Goal: Contribute content: Contribute content

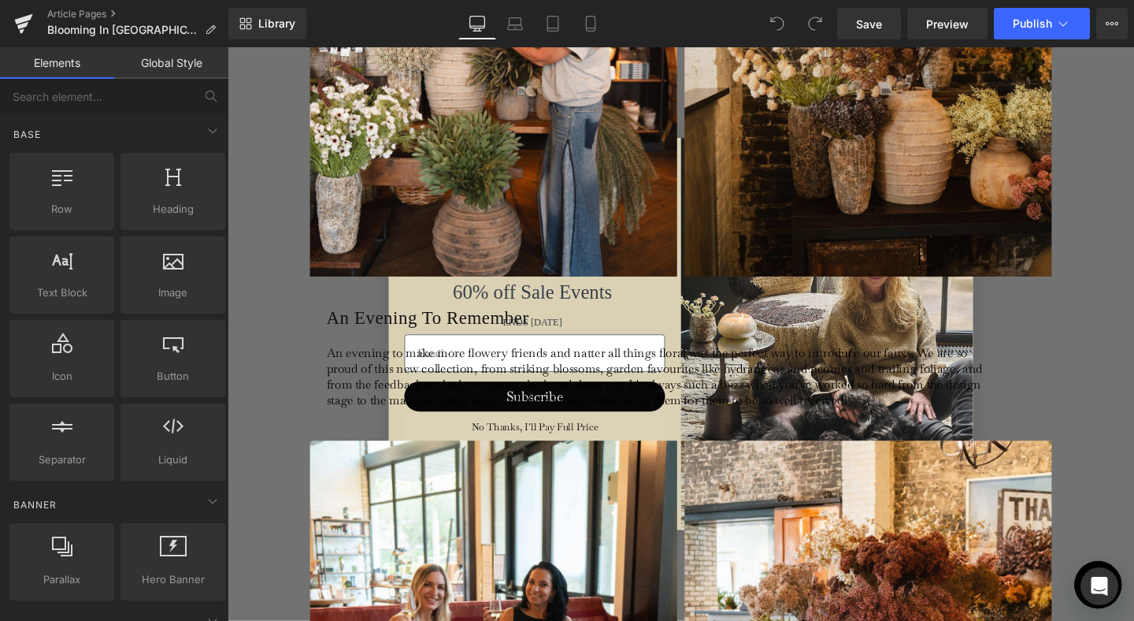
scroll to position [2814, 0]
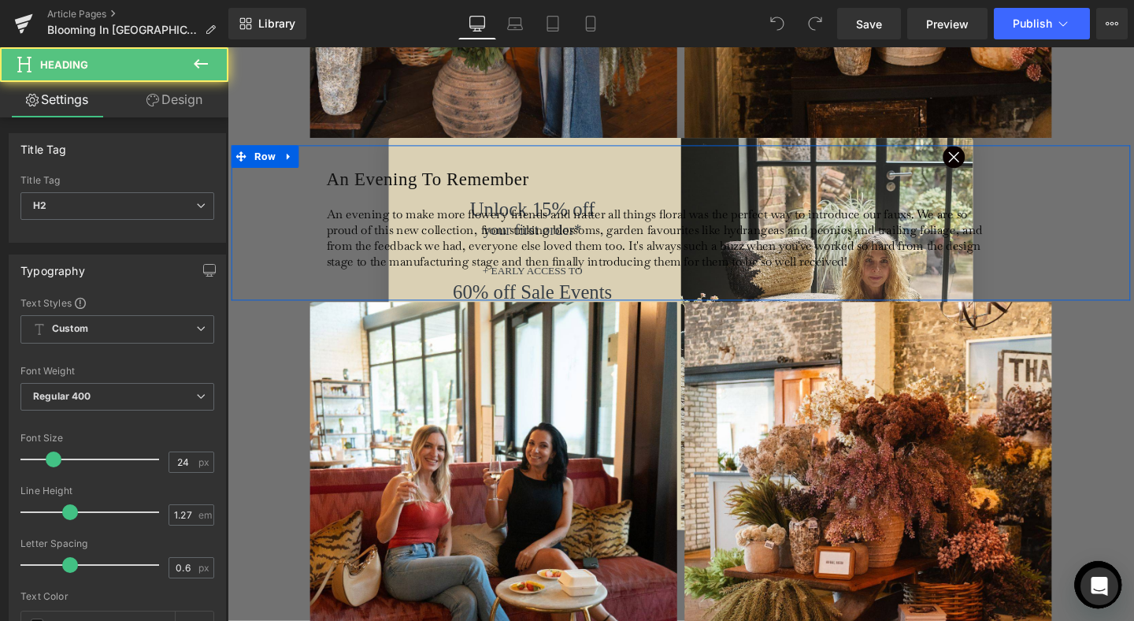
click at [228, 47] on div at bounding box center [228, 47] width 0 height 0
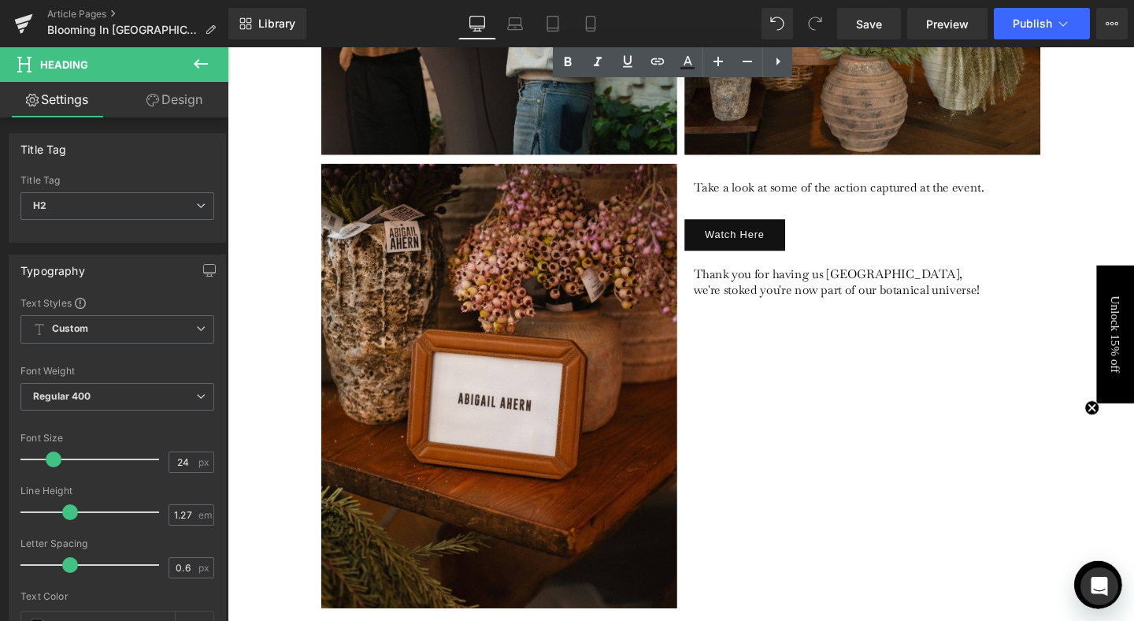
scroll to position [4606, 0]
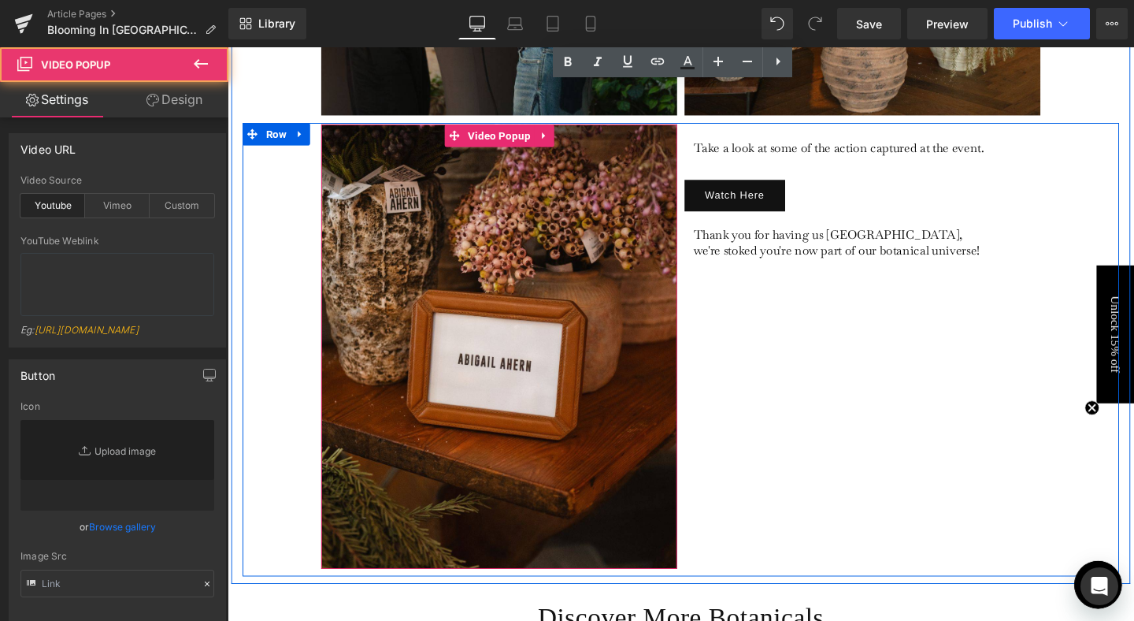
type input "[URL][DOMAIN_NAME]"
click at [593, 331] on img at bounding box center [513, 362] width 374 height 468
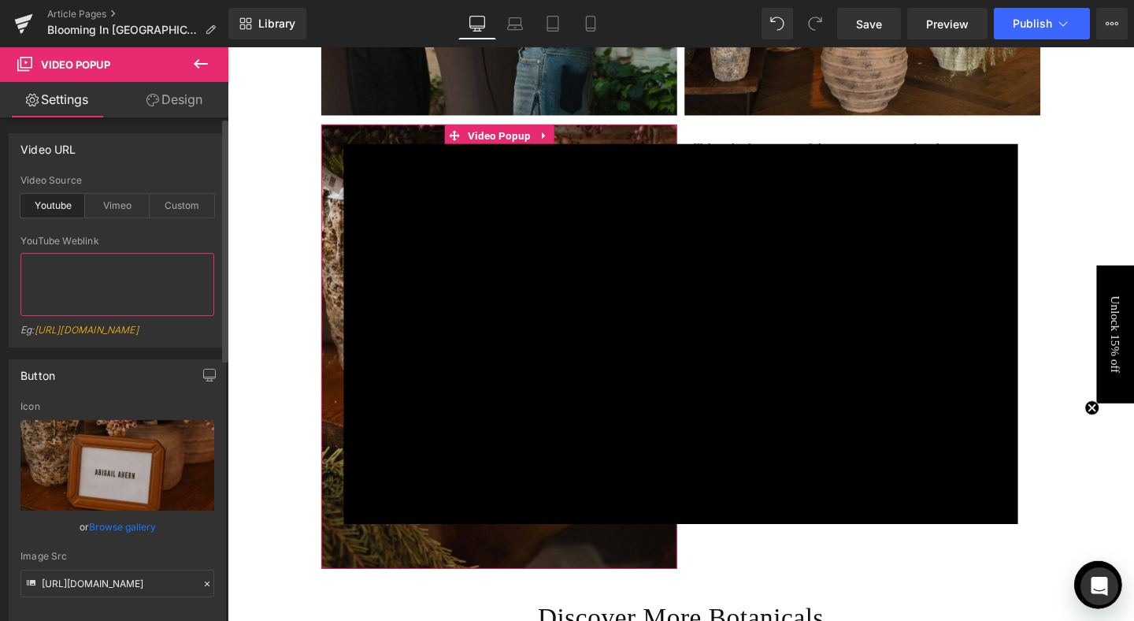
click at [91, 279] on textarea at bounding box center [117, 284] width 194 height 63
paste textarea "[URL][DOMAIN_NAME]"
click at [215, 308] on div "youtube Video Source Youtube Vimeo Custom [URL][DOMAIN_NAME] YouTube Weblink [U…" at bounding box center [117, 261] width 216 height 172
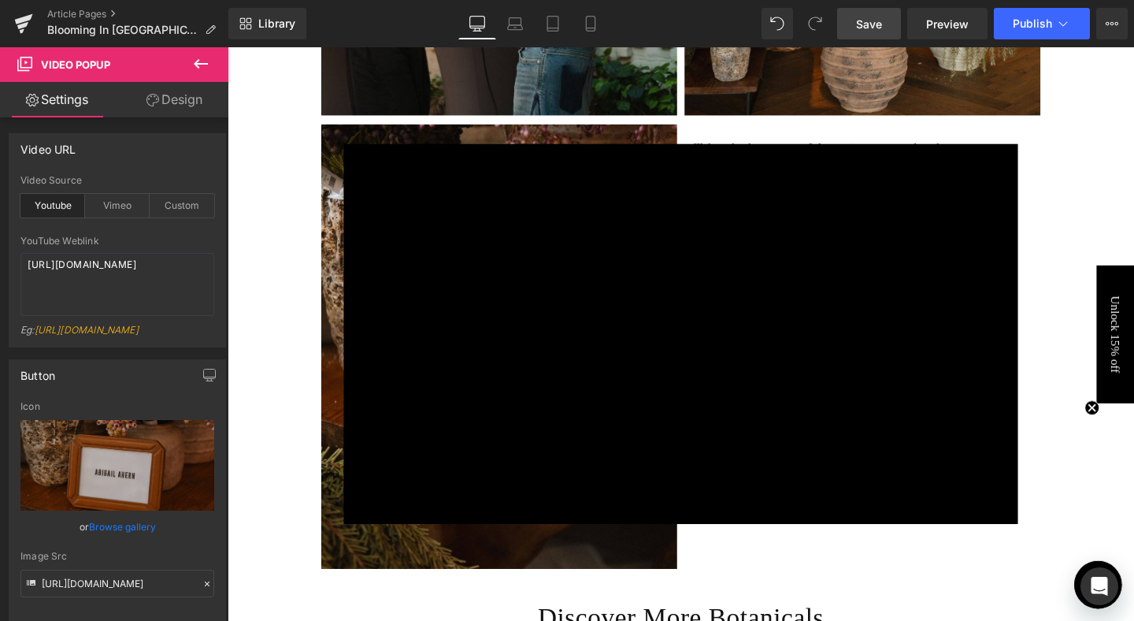
click at [869, 31] on span "Save" at bounding box center [869, 24] width 26 height 17
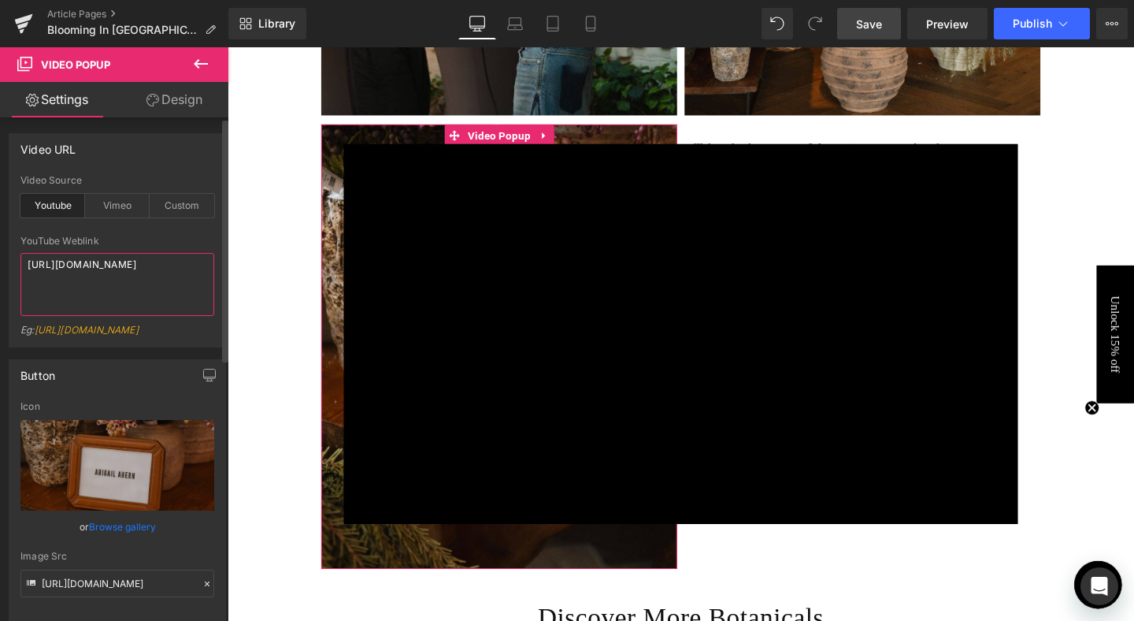
click at [138, 294] on textarea "[URL][DOMAIN_NAME]" at bounding box center [117, 284] width 194 height 63
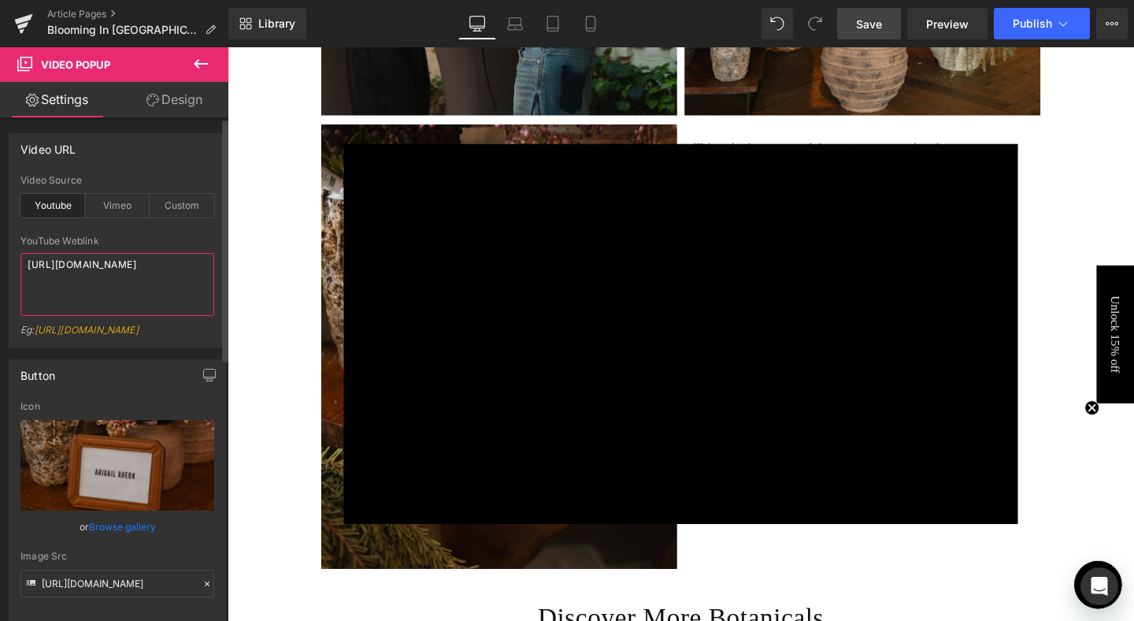
type textarea "[URL][DOMAIN_NAME]"
click at [138, 182] on div "Video Source" at bounding box center [117, 180] width 194 height 11
click at [129, 159] on div "Video URL" at bounding box center [117, 149] width 216 height 30
click at [156, 369] on div "Button [URL][DOMAIN_NAME] Icon Replace Image Upload image or Browse gallery Ima…" at bounding box center [118, 585] width 236 height 477
click at [1071, 169] on div "× Loading..." at bounding box center [704, 348] width 953 height 603
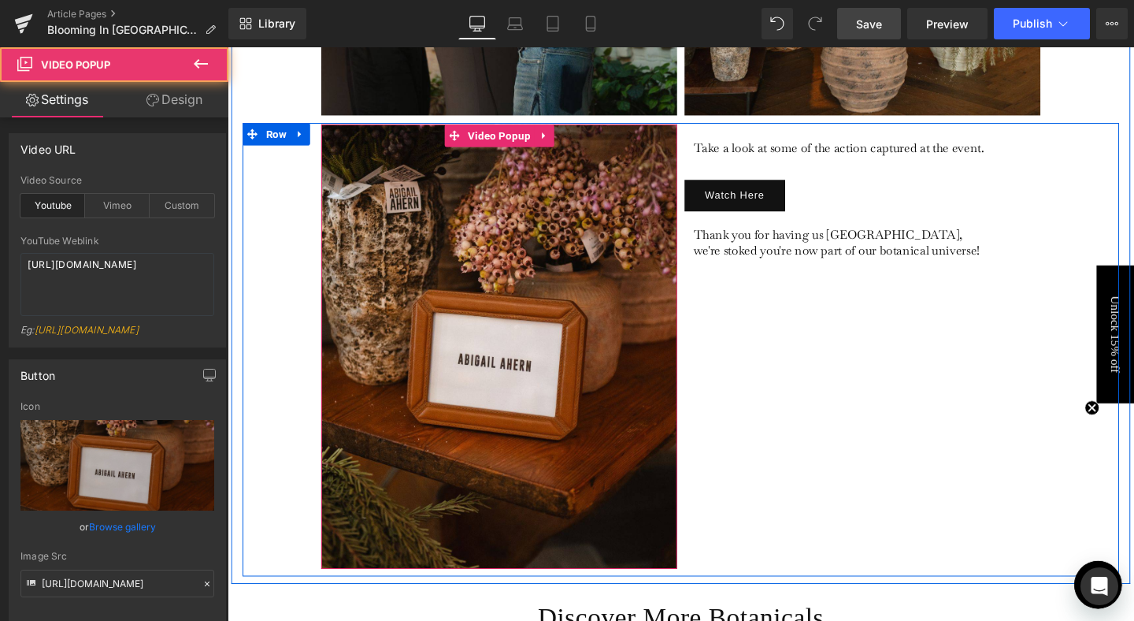
click at [534, 196] on img at bounding box center [513, 362] width 374 height 468
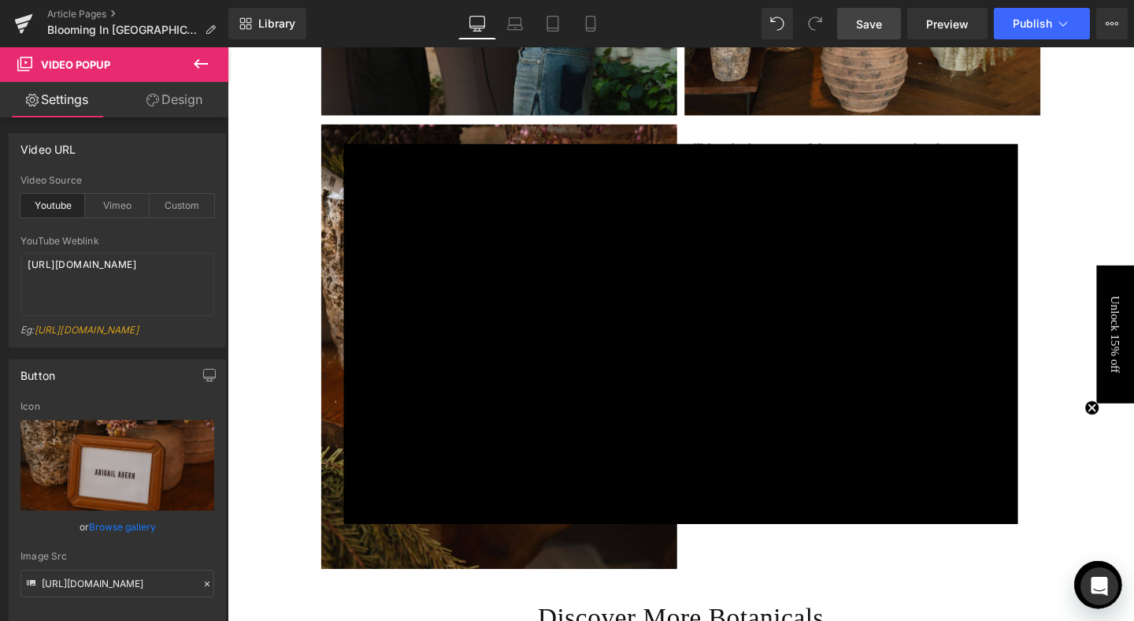
click at [612, 132] on div "× Loading..." at bounding box center [704, 348] width 953 height 603
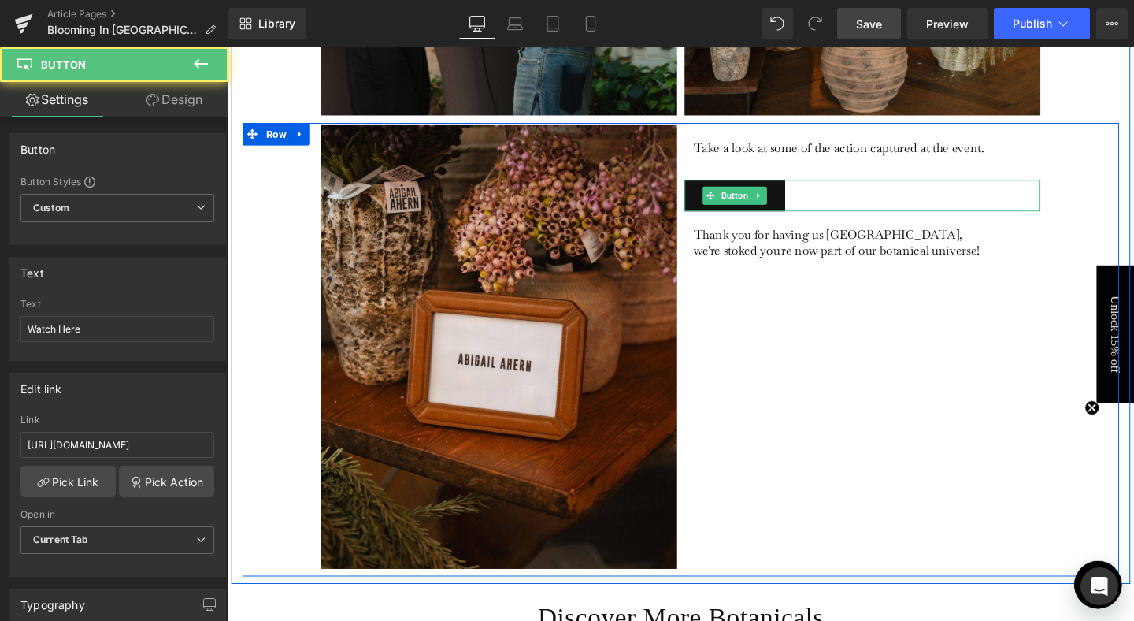
click at [848, 187] on div "Watch Here" at bounding box center [895, 204] width 374 height 34
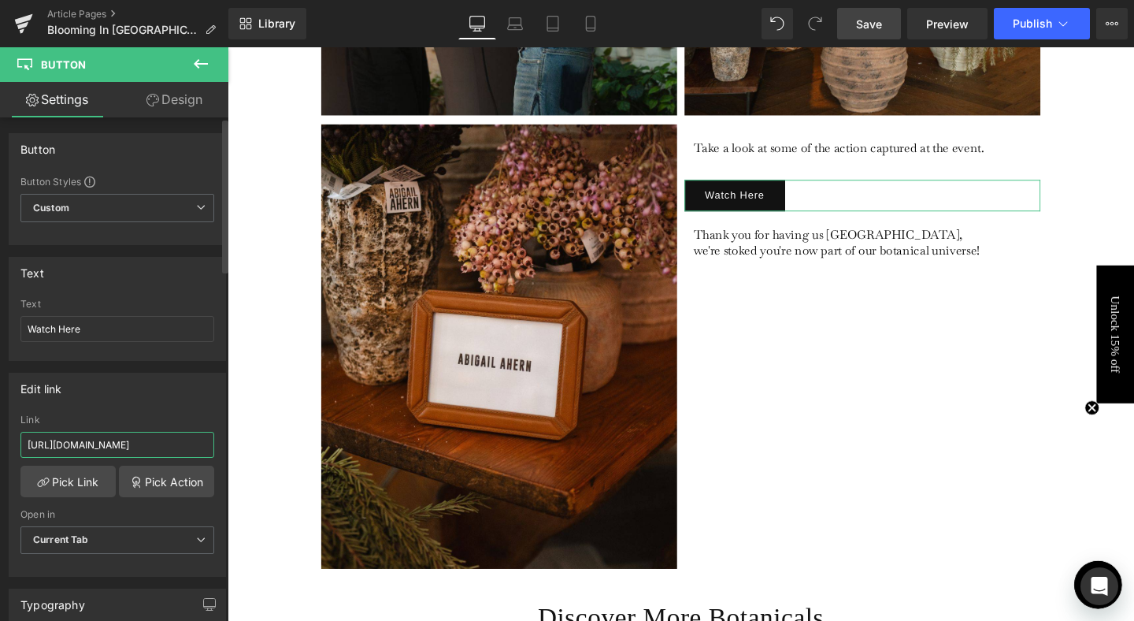
click at [129, 443] on input "[URL][DOMAIN_NAME]" at bounding box center [117, 445] width 194 height 26
type input "[URL][DOMAIN_NAME]"
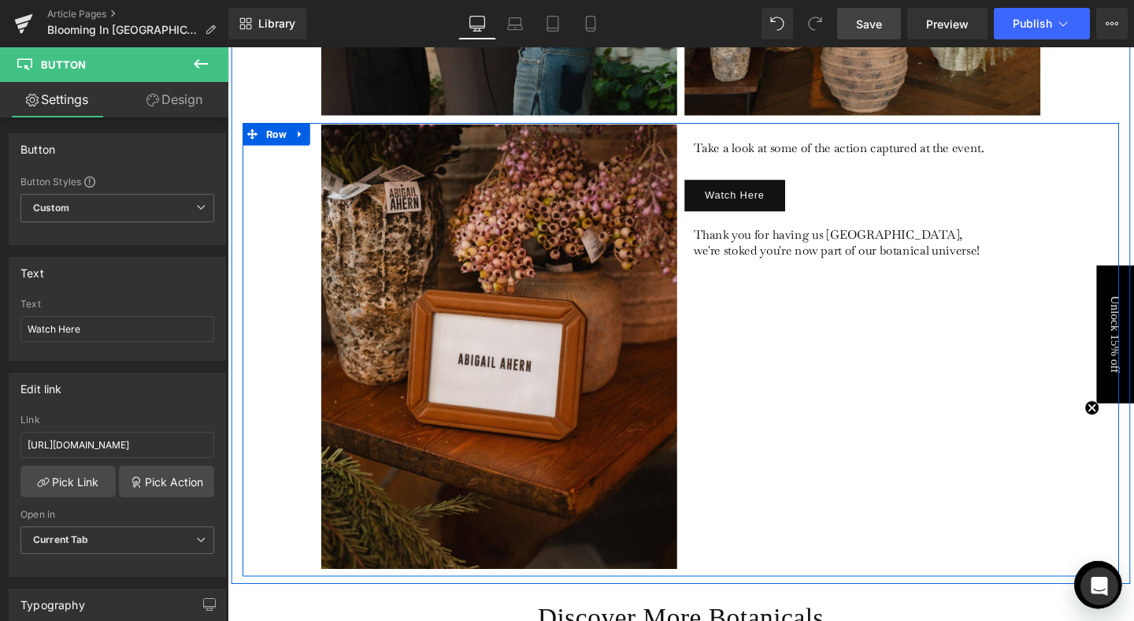
click at [848, 358] on div "Video Popup Take a look at some of the action captured at the event. Text Block…" at bounding box center [704, 365] width 922 height 477
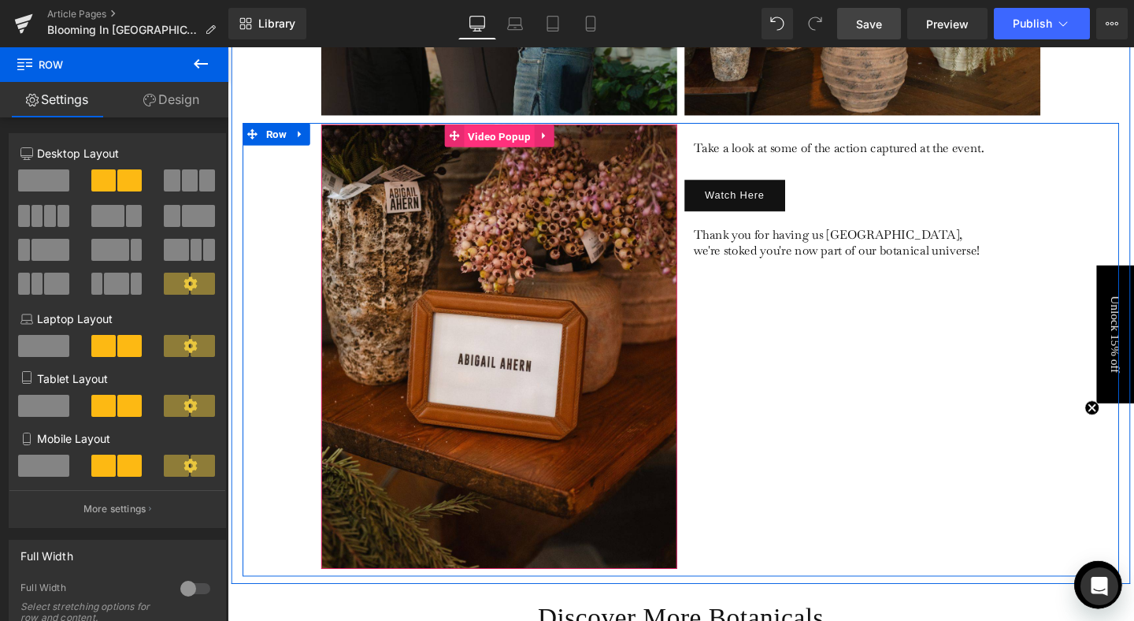
click at [518, 129] on span "Video Popup" at bounding box center [513, 141] width 74 height 24
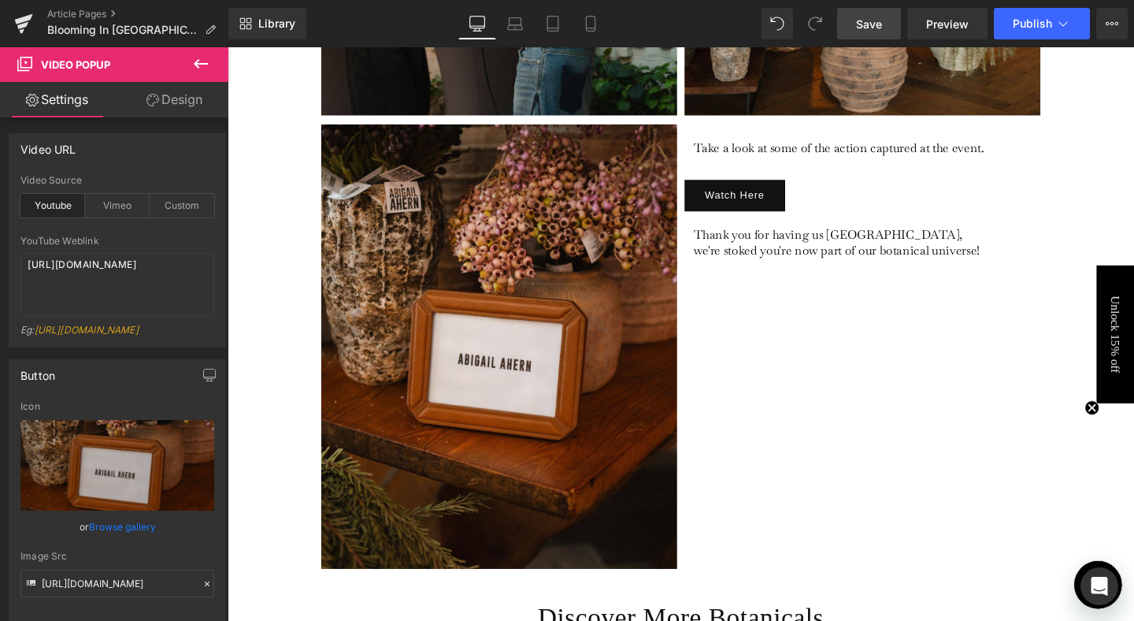
click at [867, 25] on span "Save" at bounding box center [869, 24] width 26 height 17
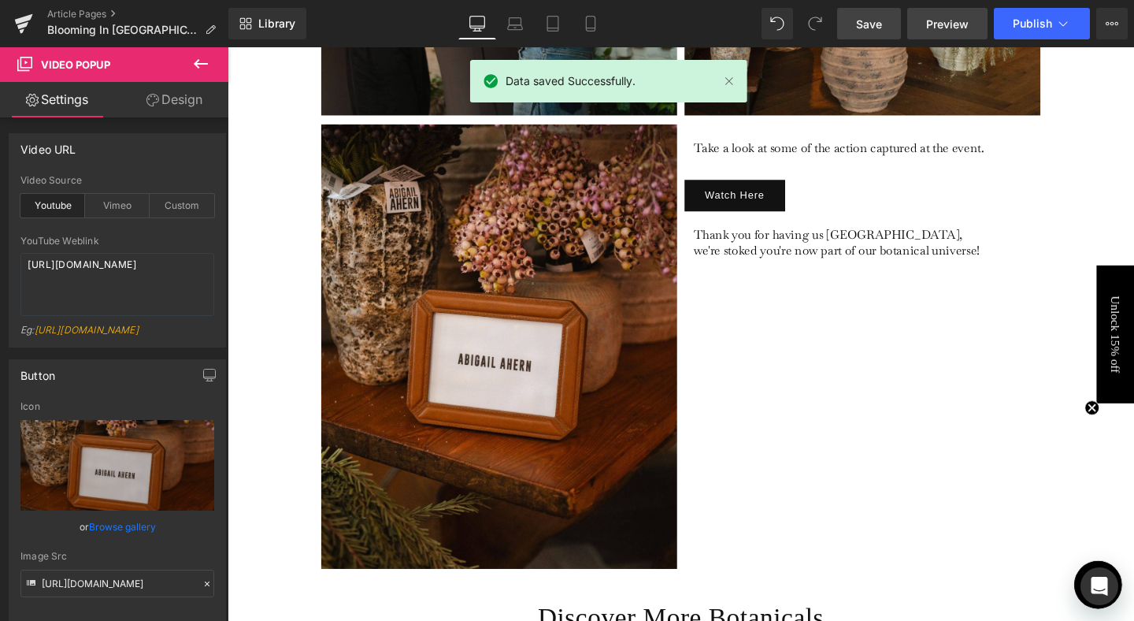
click at [943, 22] on span "Preview" at bounding box center [947, 24] width 43 height 17
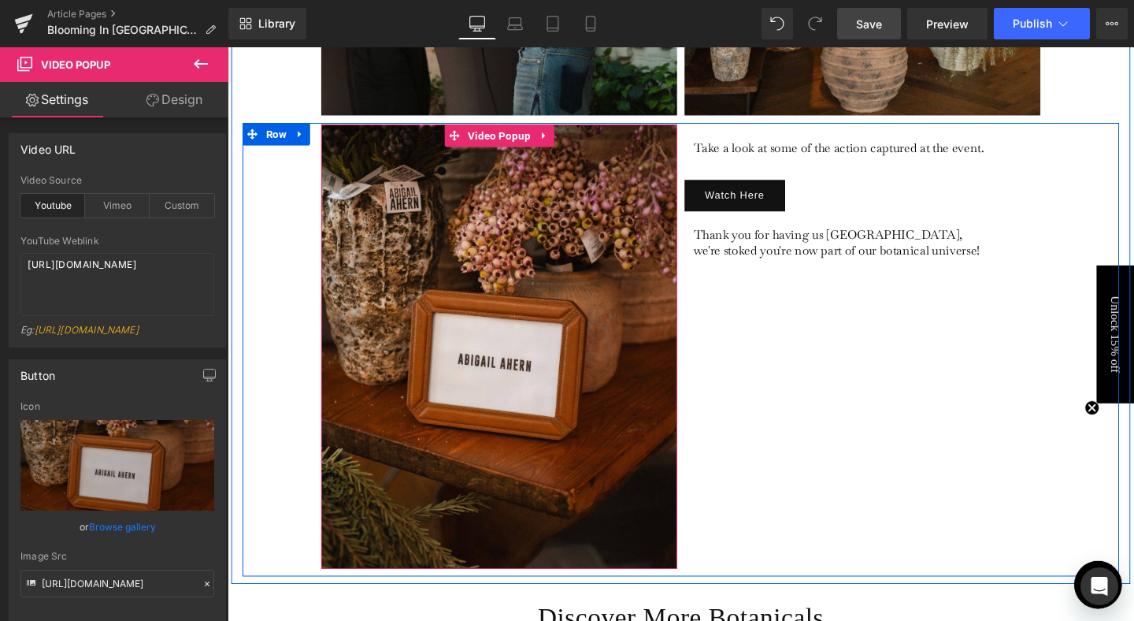
click at [516, 309] on img at bounding box center [513, 362] width 374 height 468
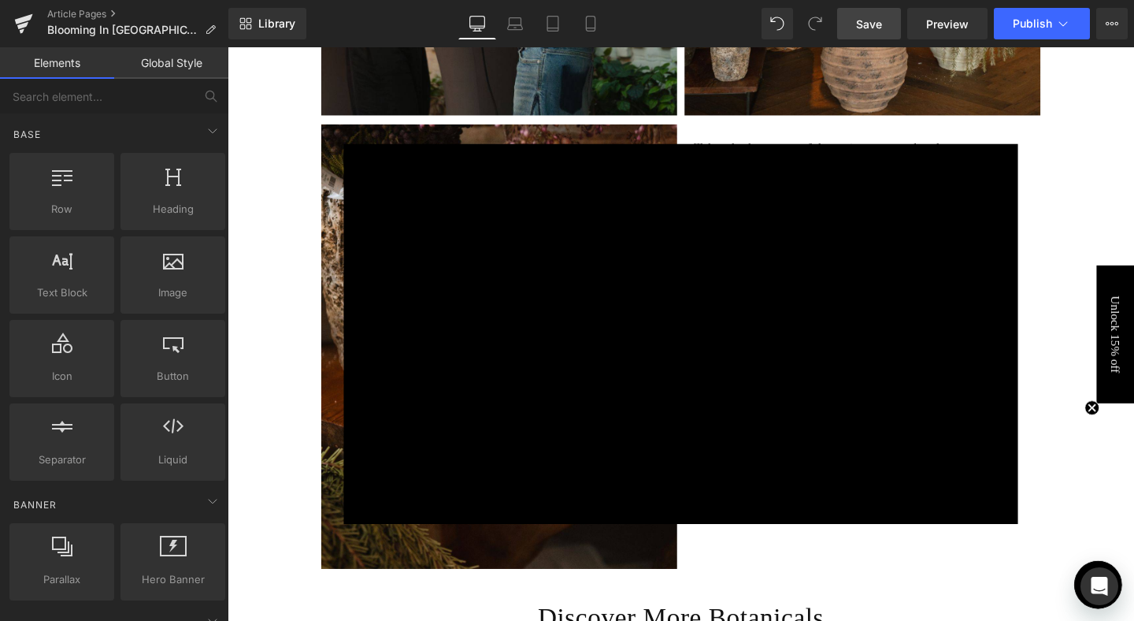
click at [1081, 203] on div "× Loading..." at bounding box center [704, 348] width 953 height 603
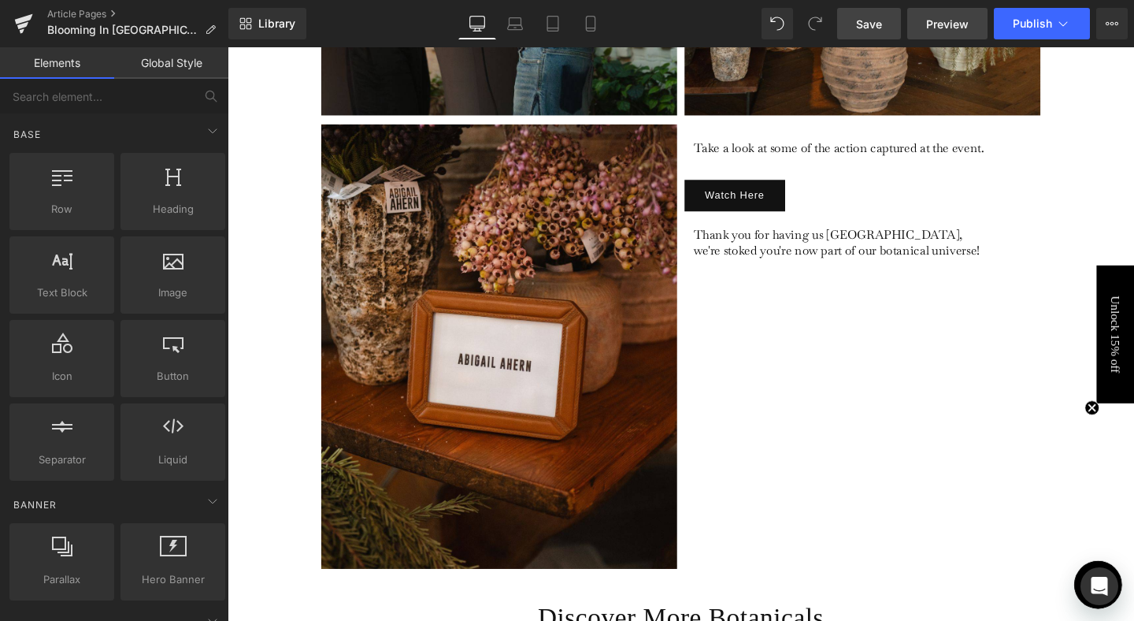
click at [953, 24] on span "Preview" at bounding box center [947, 24] width 43 height 17
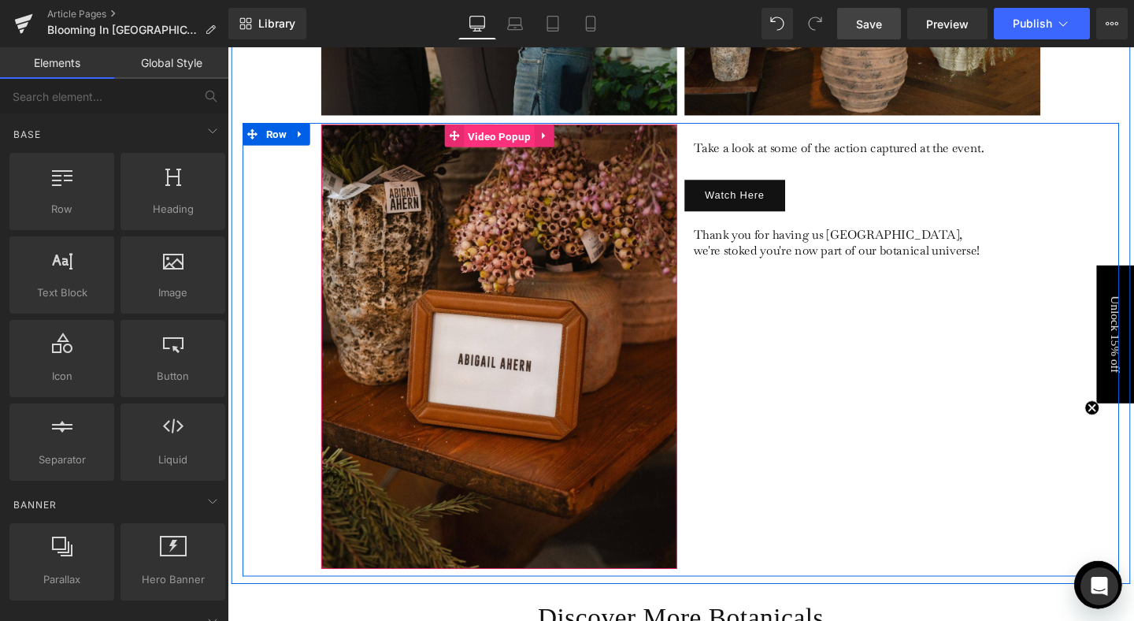
click at [517, 129] on span "Video Popup" at bounding box center [513, 141] width 74 height 24
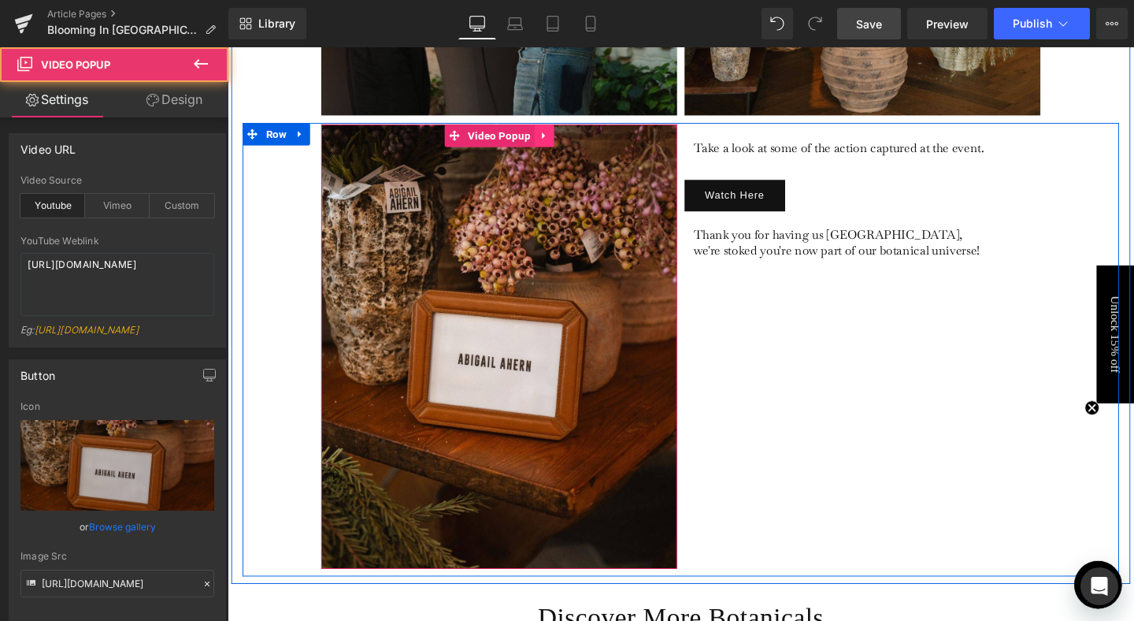
click at [556, 128] on link at bounding box center [561, 140] width 20 height 24
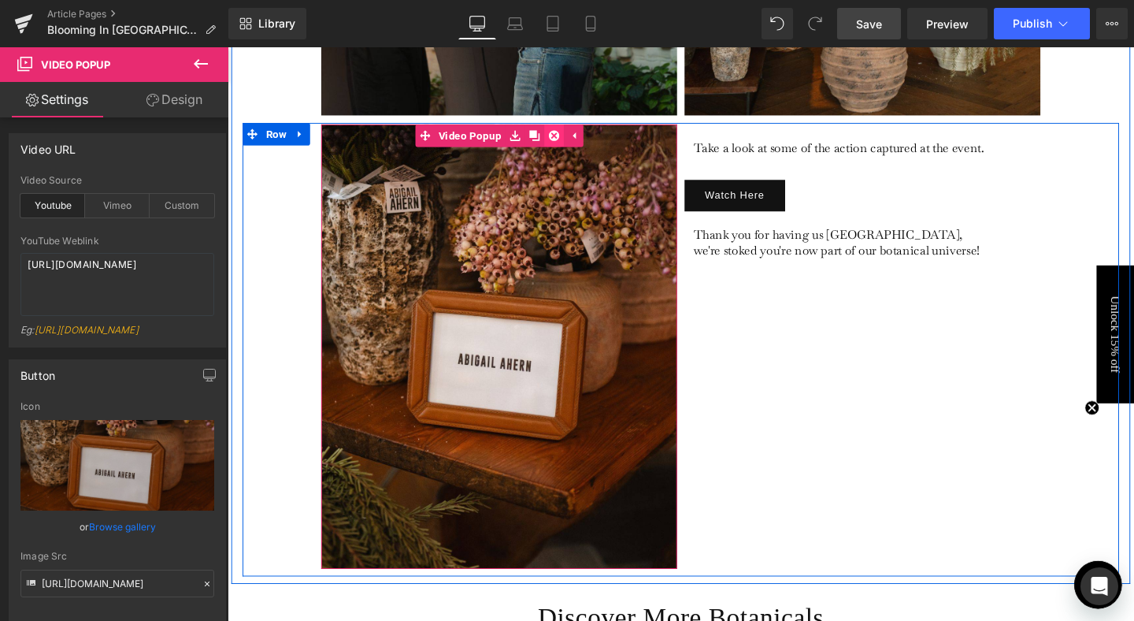
click at [569, 135] on icon at bounding box center [571, 140] width 11 height 11
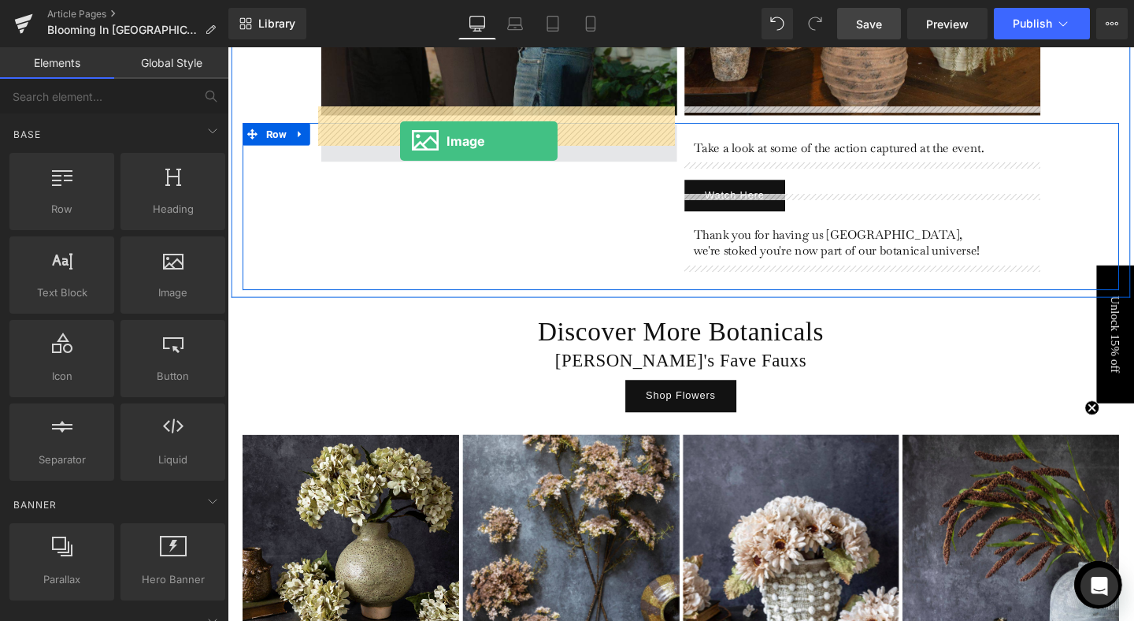
drag, startPoint x: 403, startPoint y: 332, endPoint x: 410, endPoint y: 146, distance: 186.8
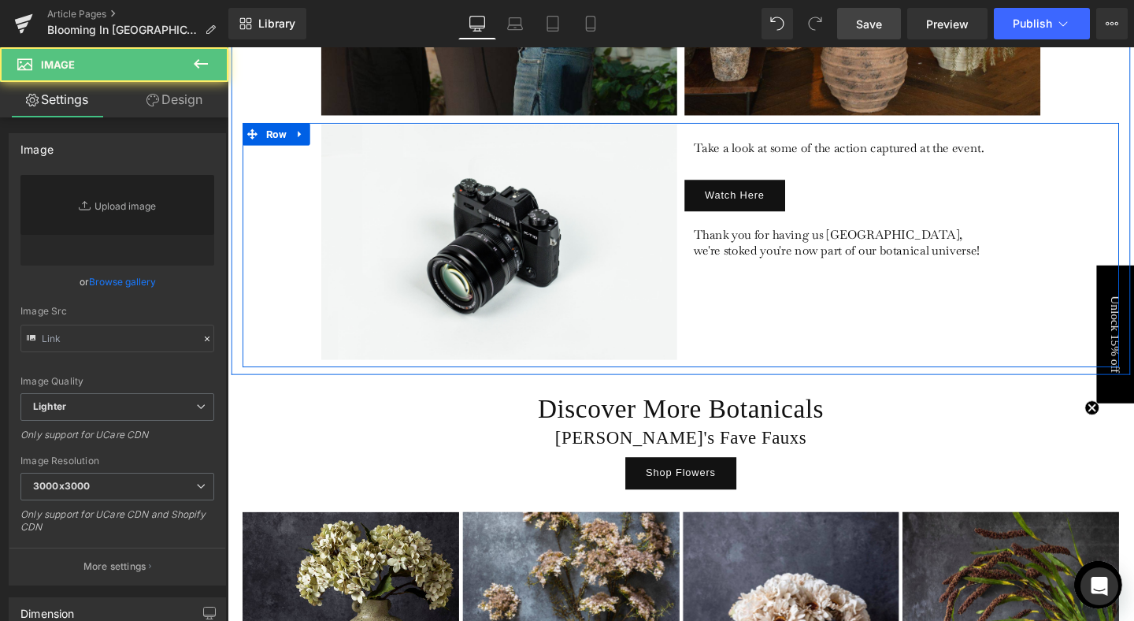
type input "//[DOMAIN_NAME][URL]"
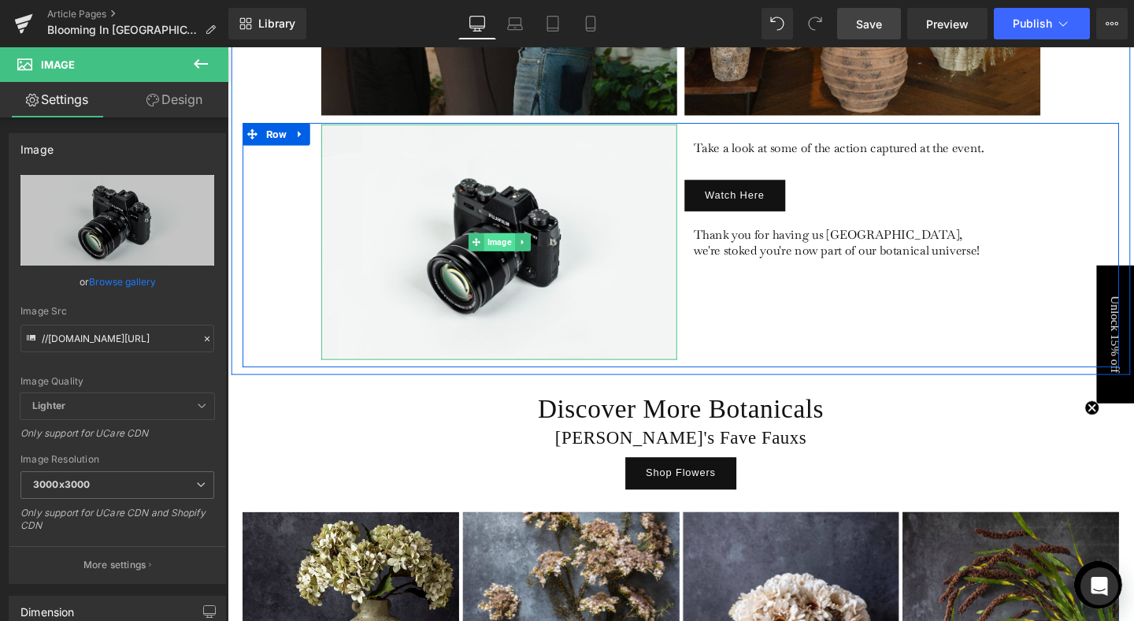
click at [508, 243] on span "Image" at bounding box center [513, 252] width 32 height 19
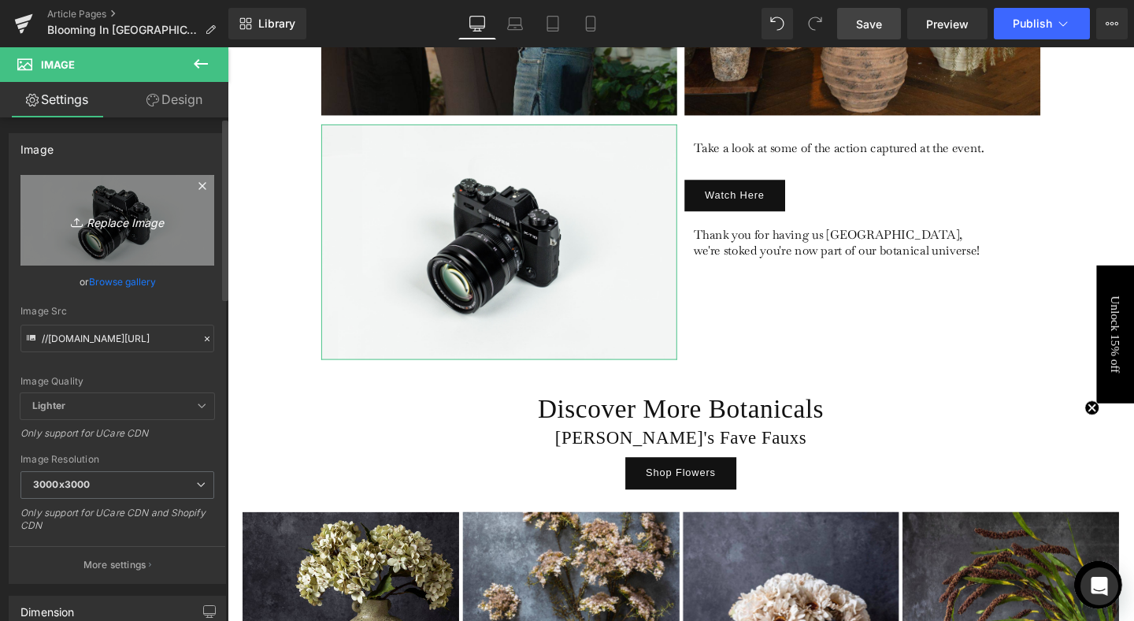
click at [111, 228] on icon "Replace Image" at bounding box center [117, 220] width 126 height 20
type input "C:\fakepath\10.jpg"
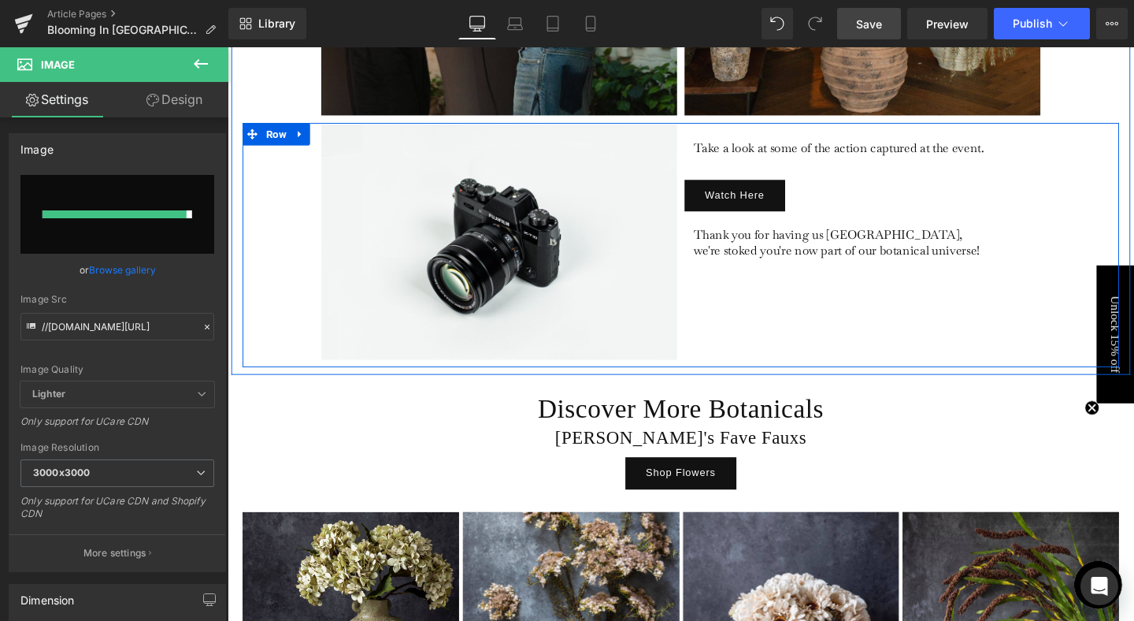
type input "[URL][DOMAIN_NAME]"
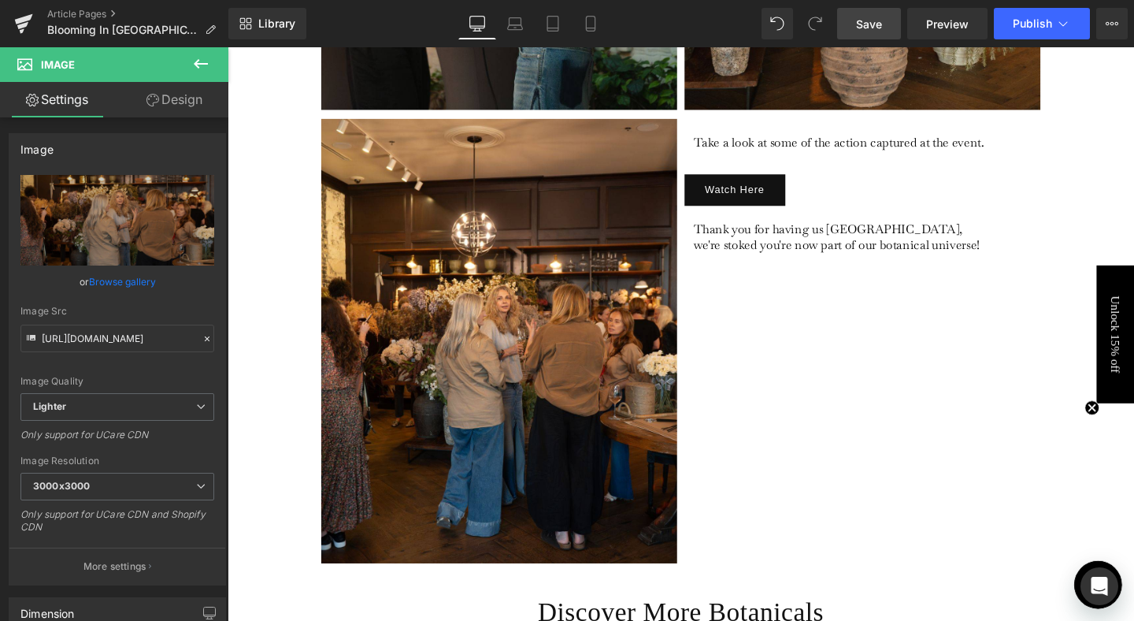
scroll to position [4733, 0]
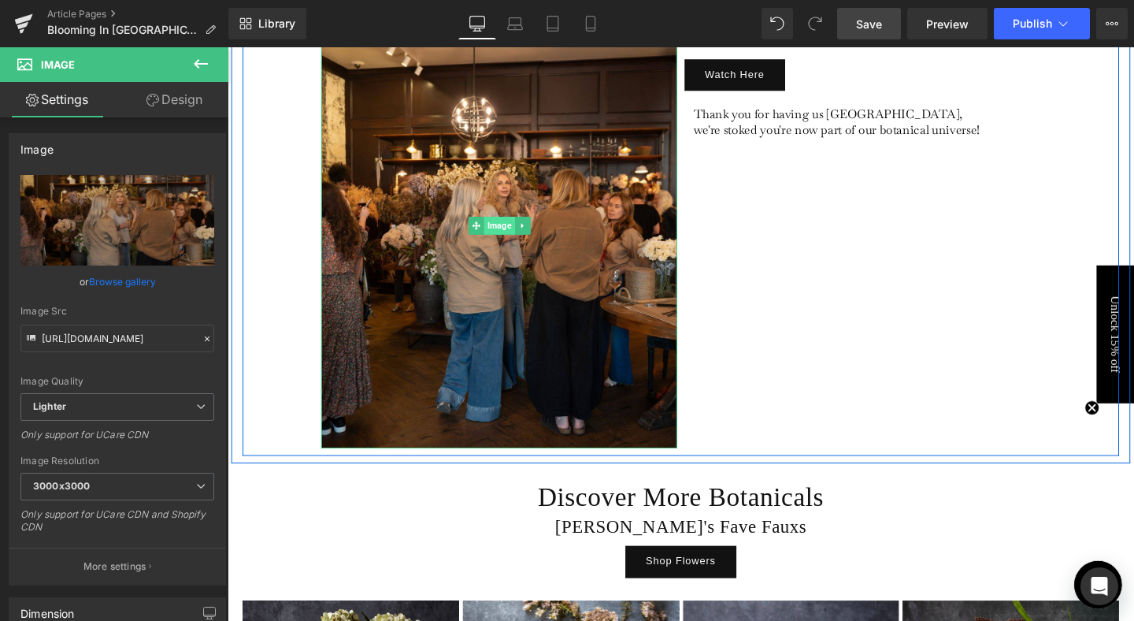
click at [511, 225] on span "Image" at bounding box center [513, 234] width 32 height 19
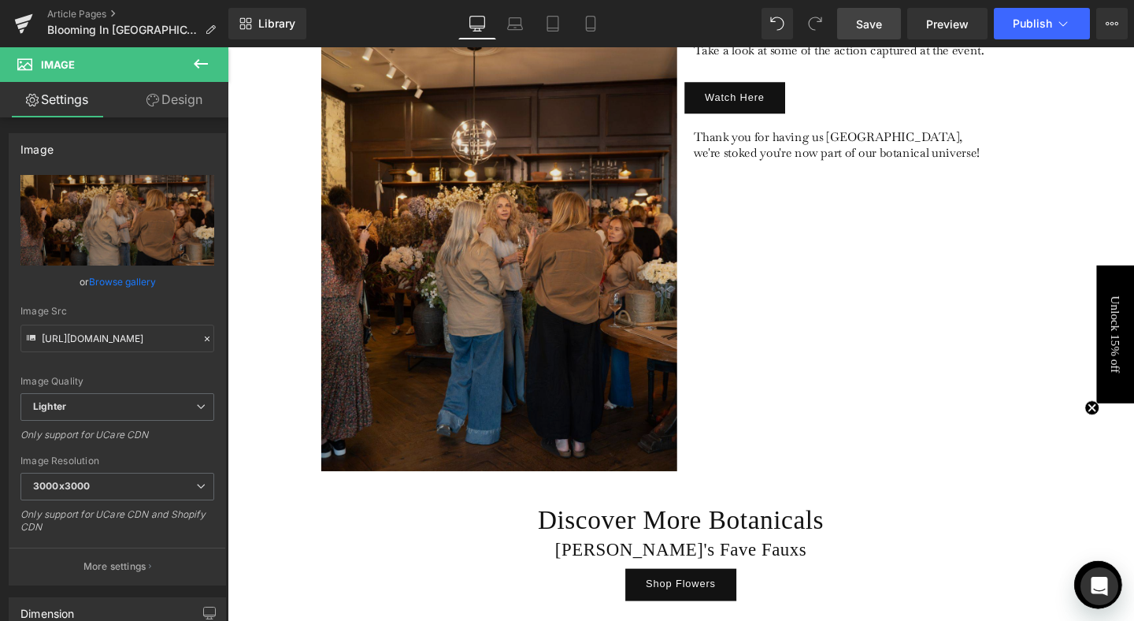
scroll to position [4635, 0]
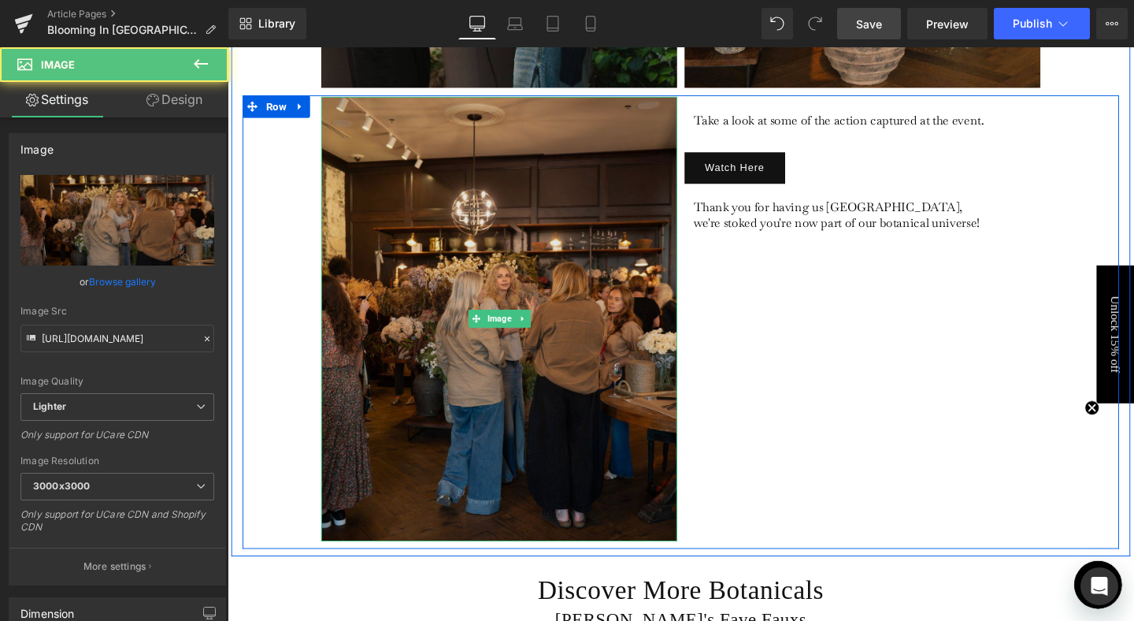
click at [511, 321] on div "Image" at bounding box center [513, 333] width 374 height 468
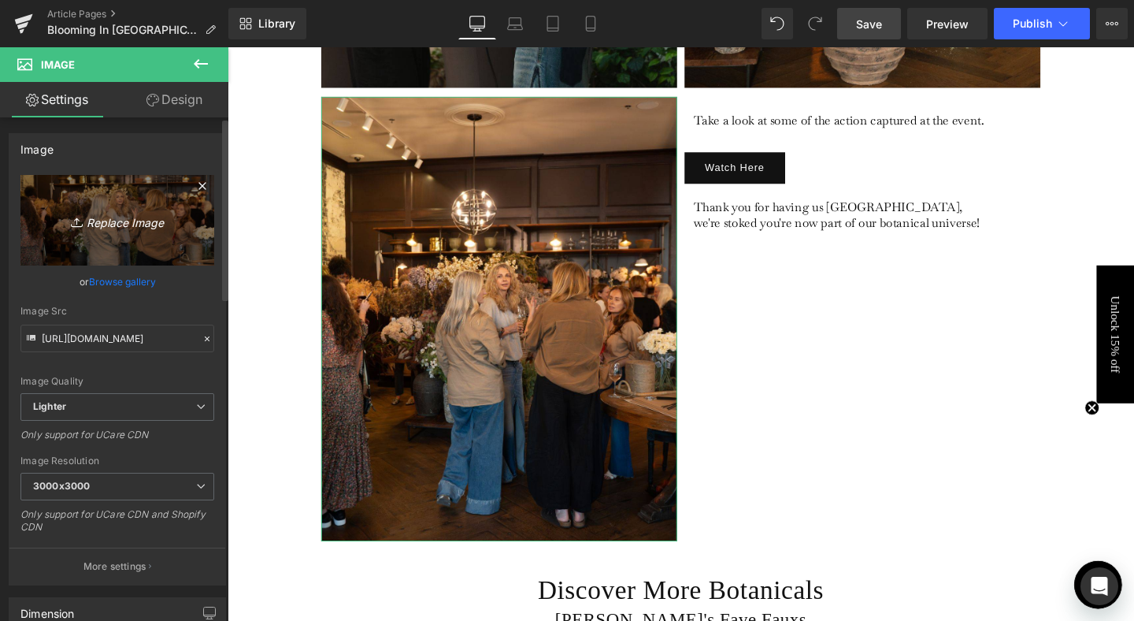
click at [116, 221] on icon "Replace Image" at bounding box center [117, 220] width 126 height 20
type input "C:\fakepath\3.jpg"
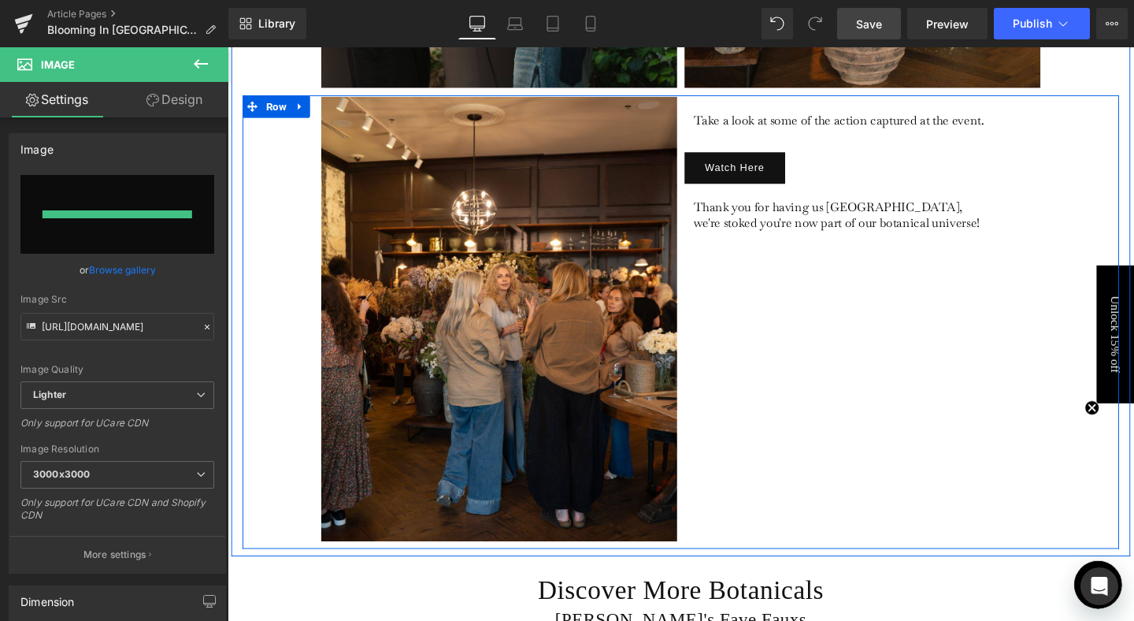
type input "[URL][DOMAIN_NAME]"
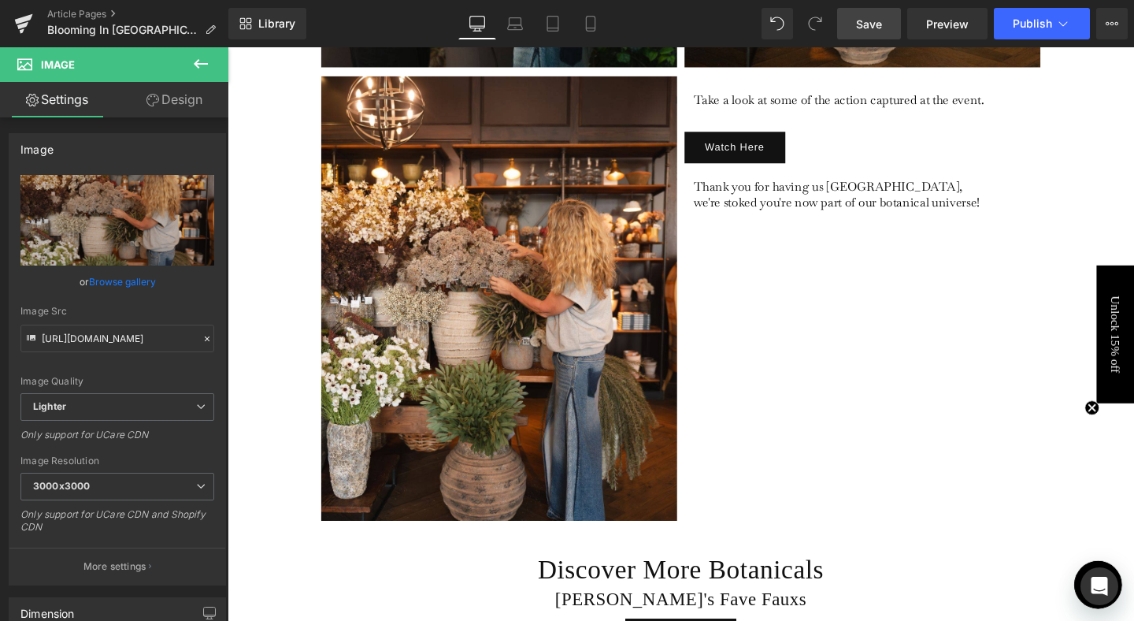
scroll to position [4739, 0]
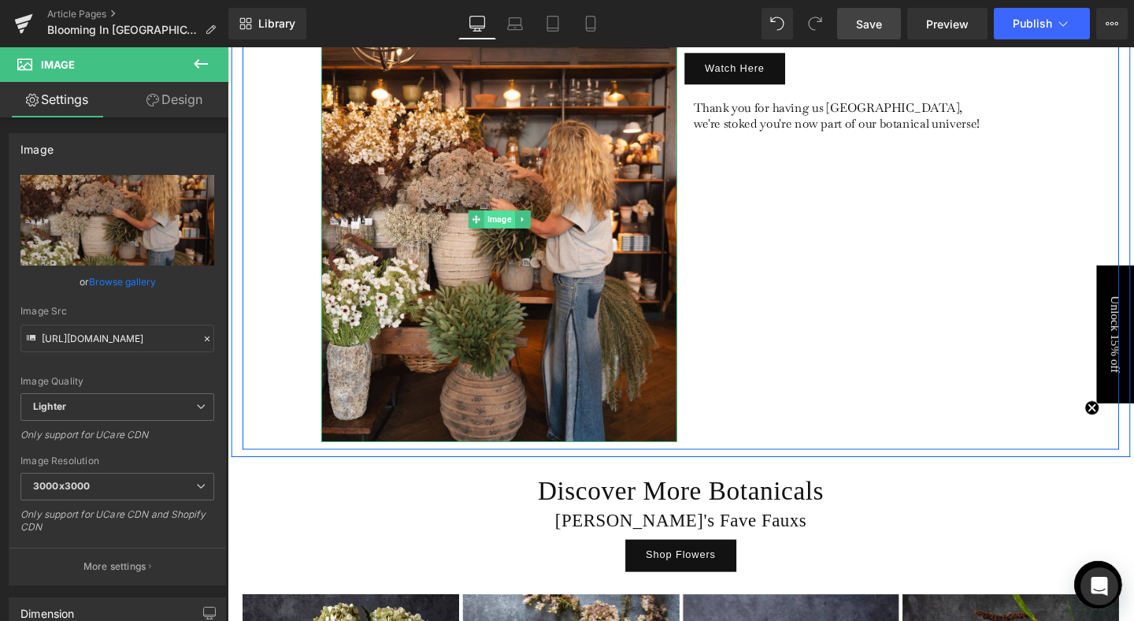
click at [507, 219] on span "Image" at bounding box center [513, 228] width 32 height 19
click at [511, 219] on span "Image" at bounding box center [513, 228] width 32 height 19
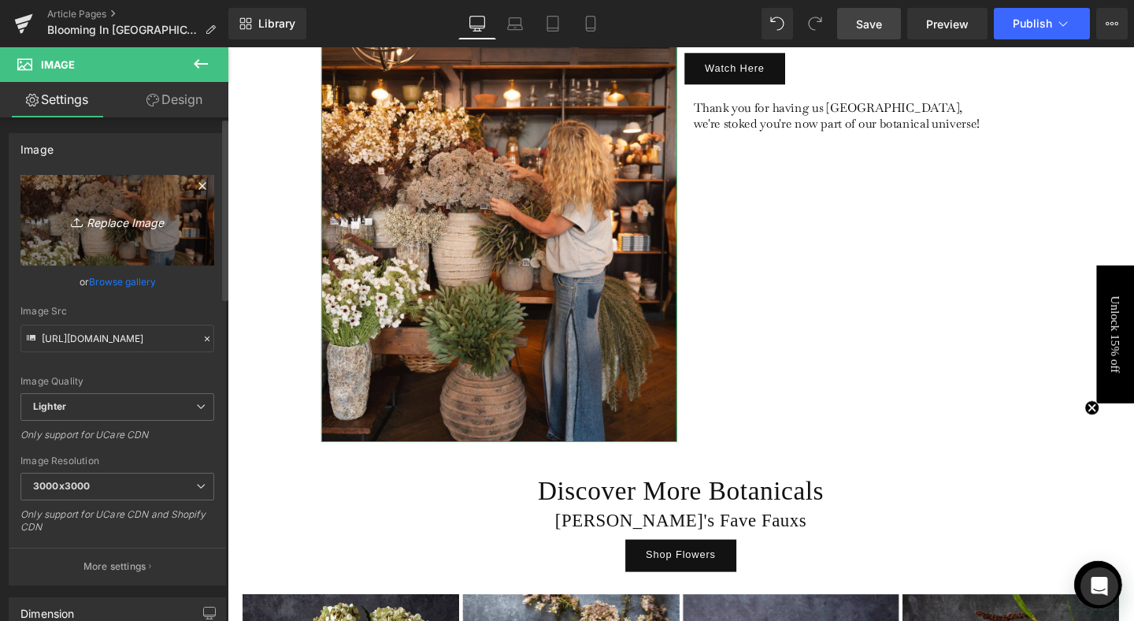
click at [127, 217] on icon "Replace Image" at bounding box center [117, 220] width 126 height 20
type input "C:\fakepath\Blog Pics - portrait-64.jpg"
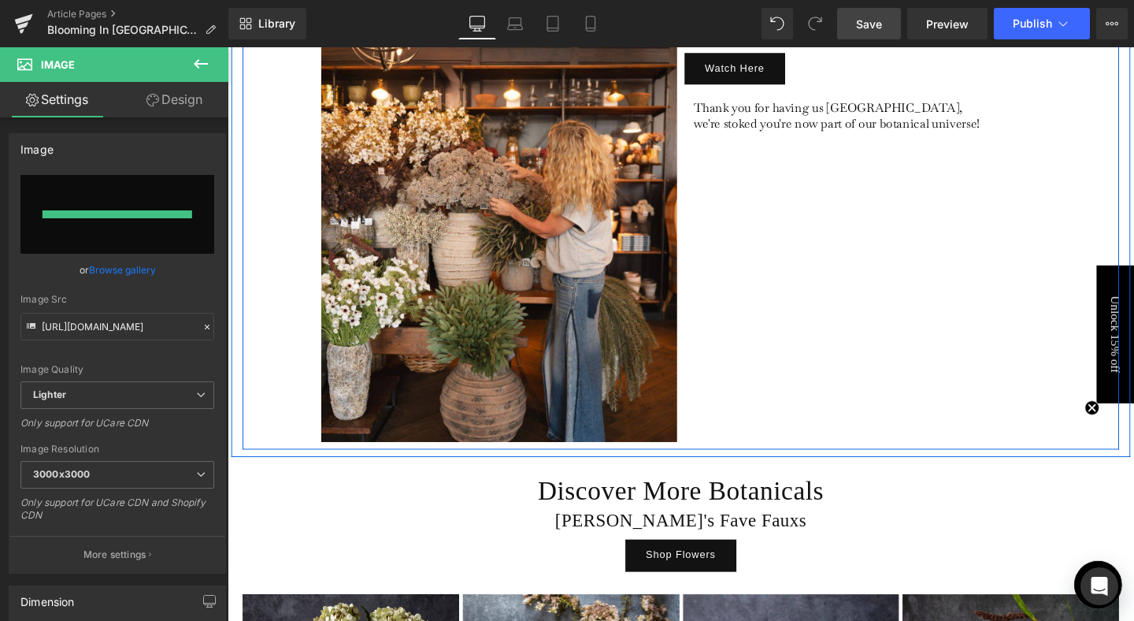
type input "[URL][DOMAIN_NAME]"
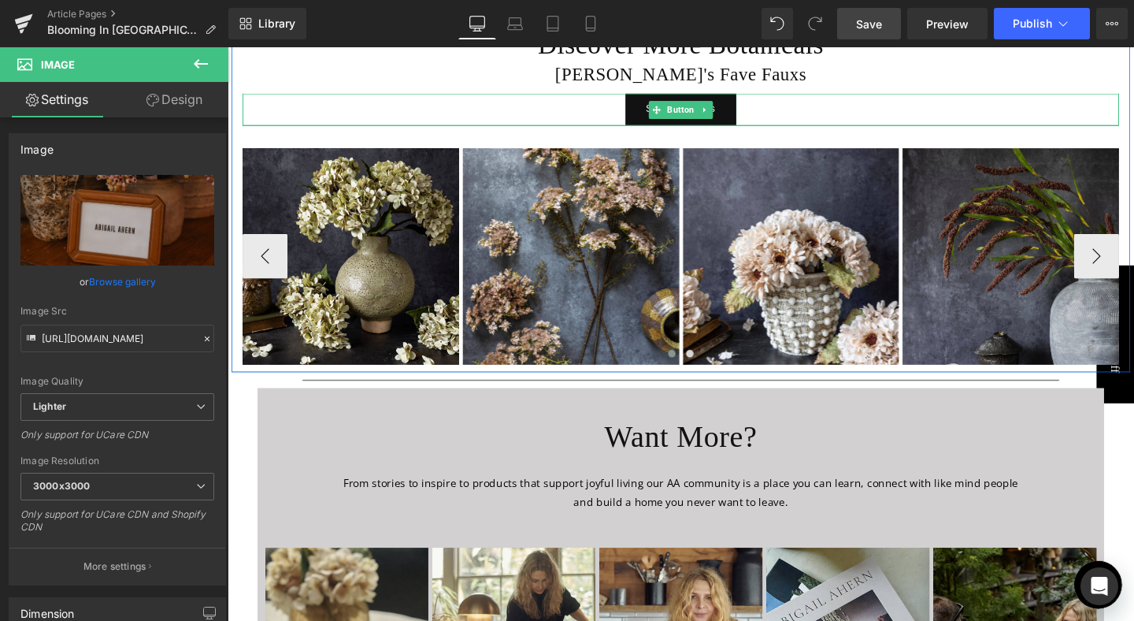
scroll to position [5221, 0]
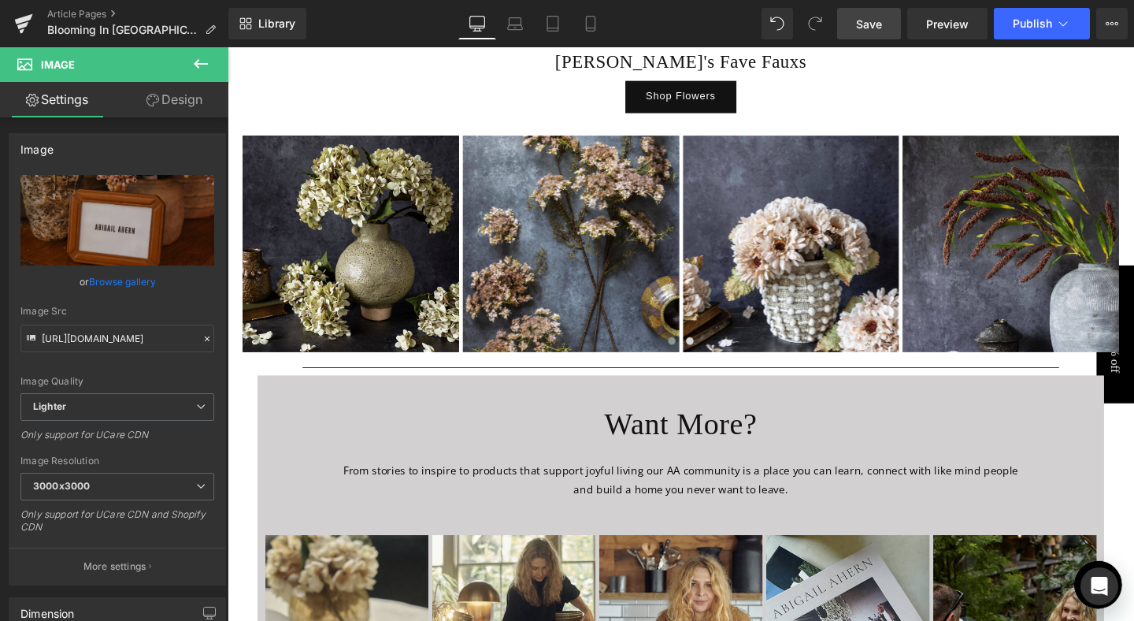
click at [882, 21] on span "Save" at bounding box center [869, 24] width 26 height 17
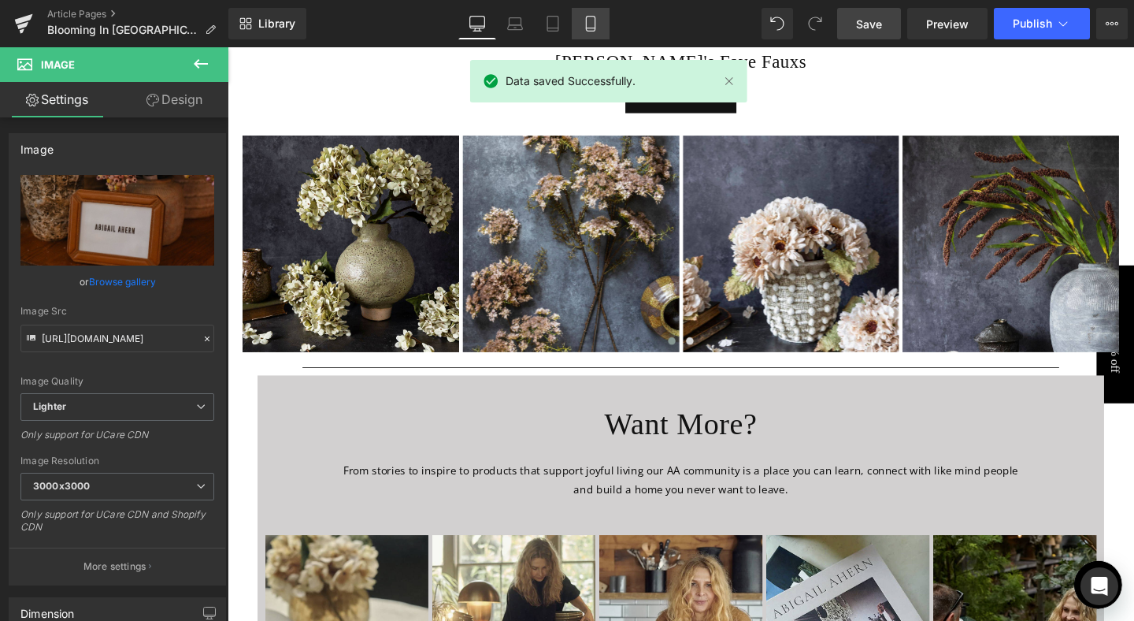
click at [592, 24] on icon at bounding box center [591, 24] width 16 height 16
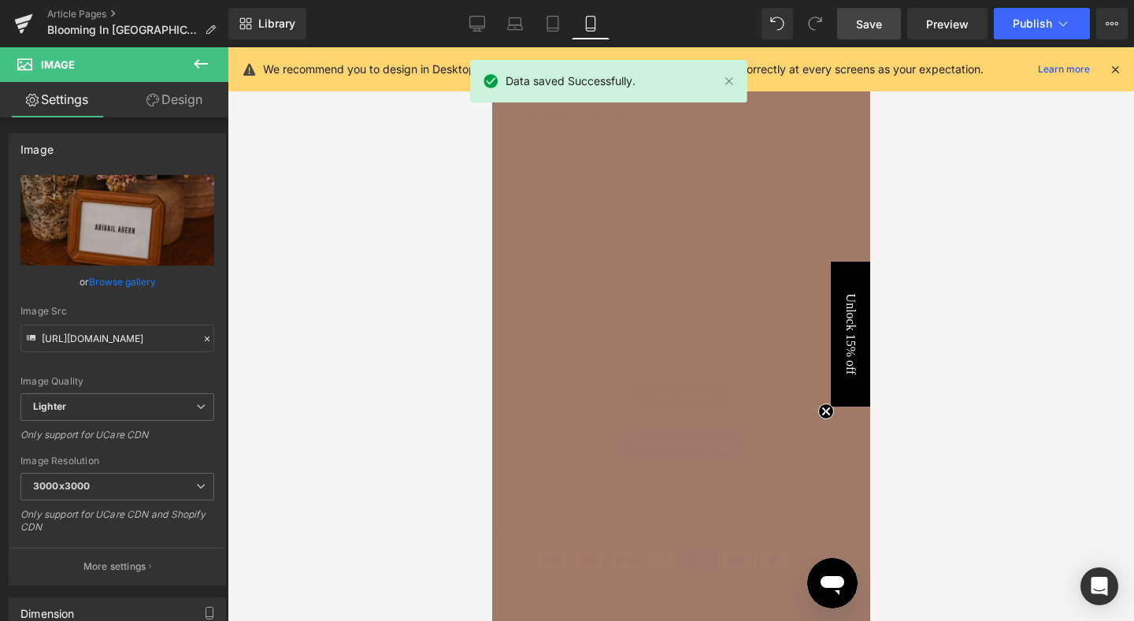
scroll to position [2647, 0]
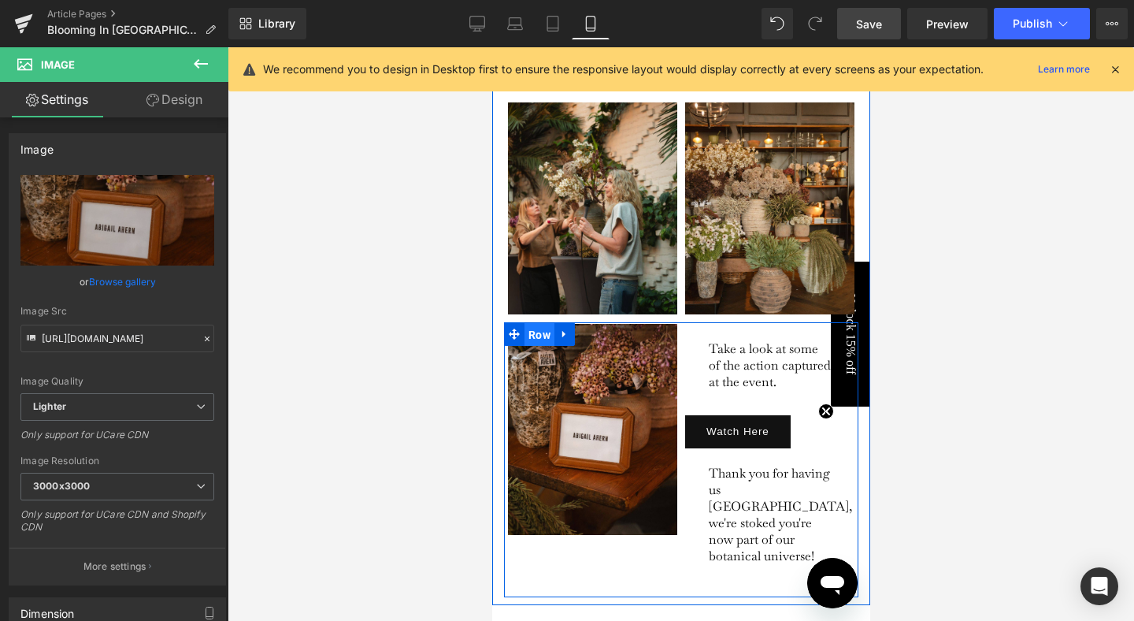
click at [541, 323] on span "Row" at bounding box center [539, 335] width 30 height 24
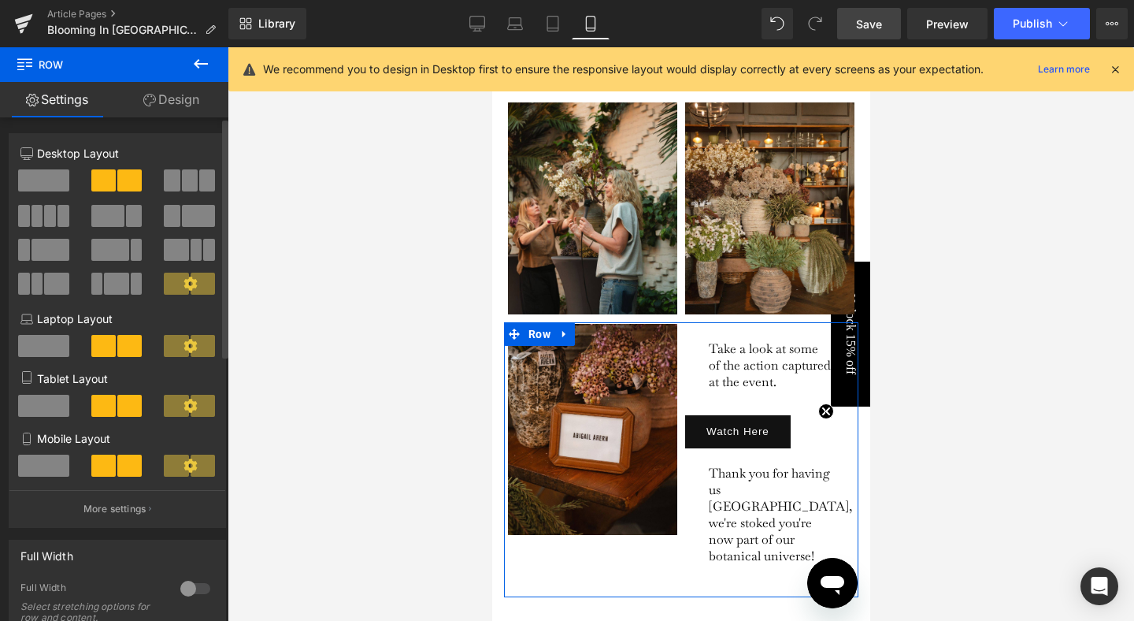
click at [55, 466] on span at bounding box center [43, 466] width 51 height 22
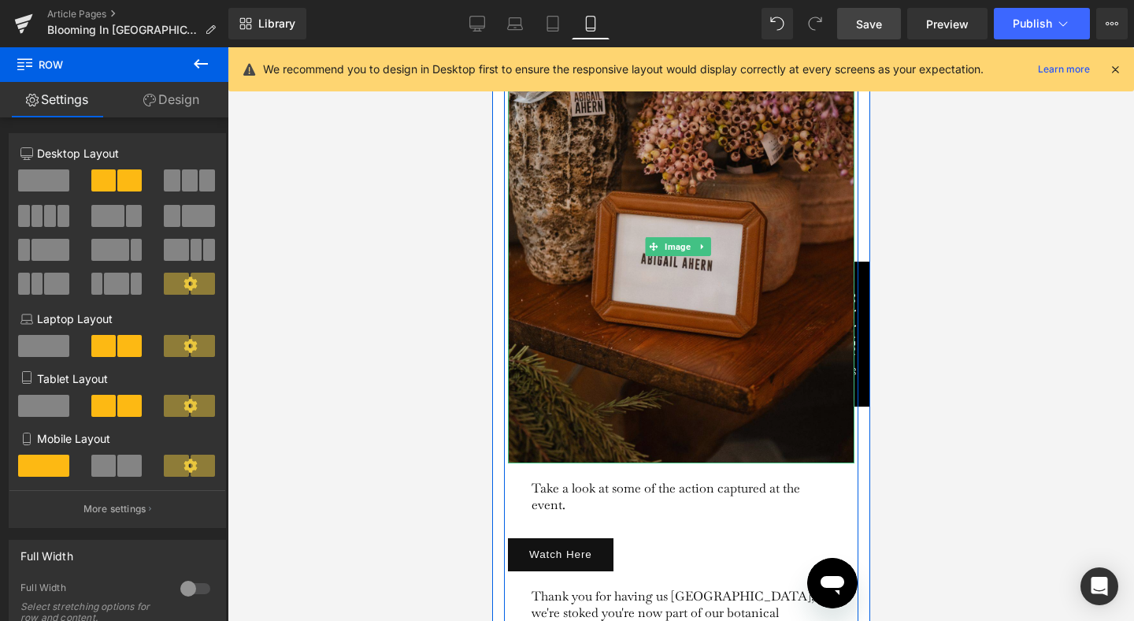
scroll to position [2944, 0]
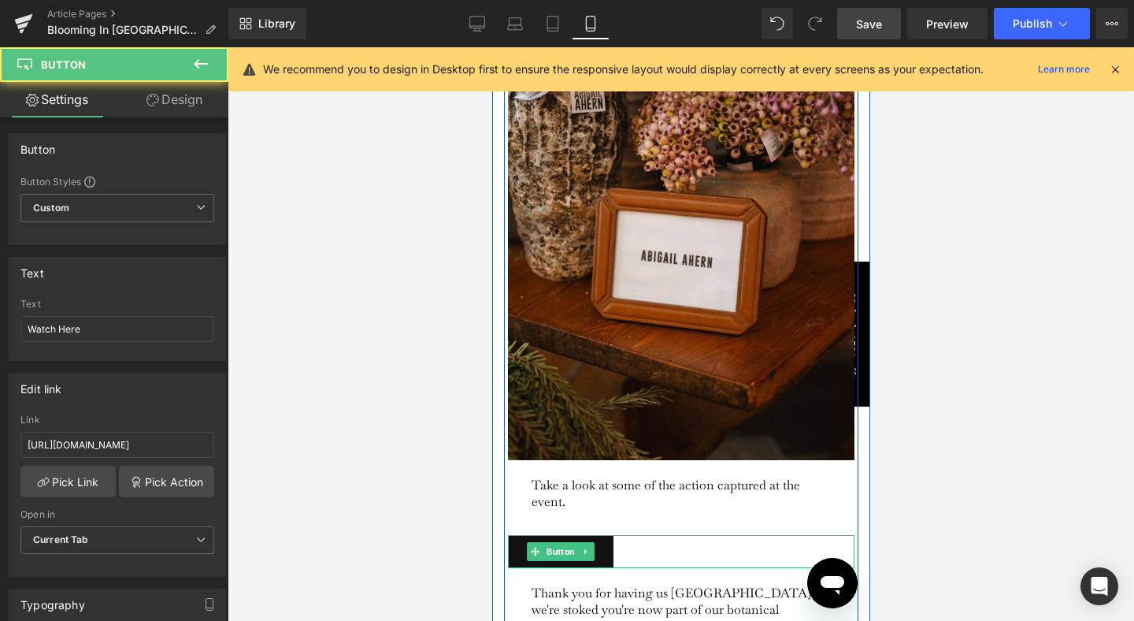
click at [670, 535] on div "Watch Here" at bounding box center [680, 552] width 347 height 34
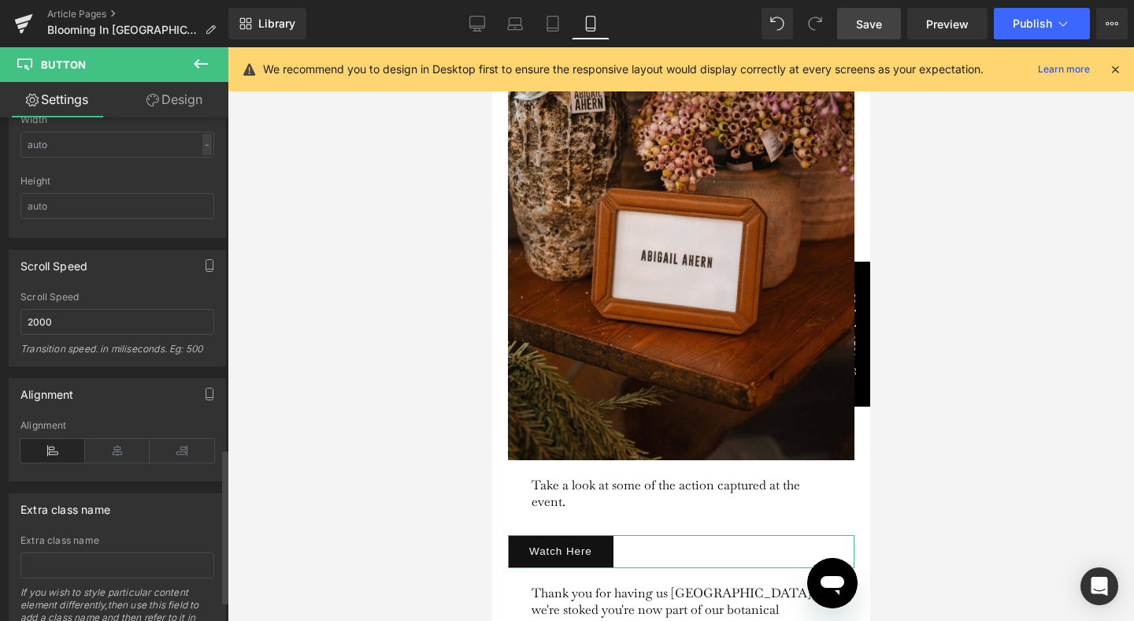
scroll to position [1096, 0]
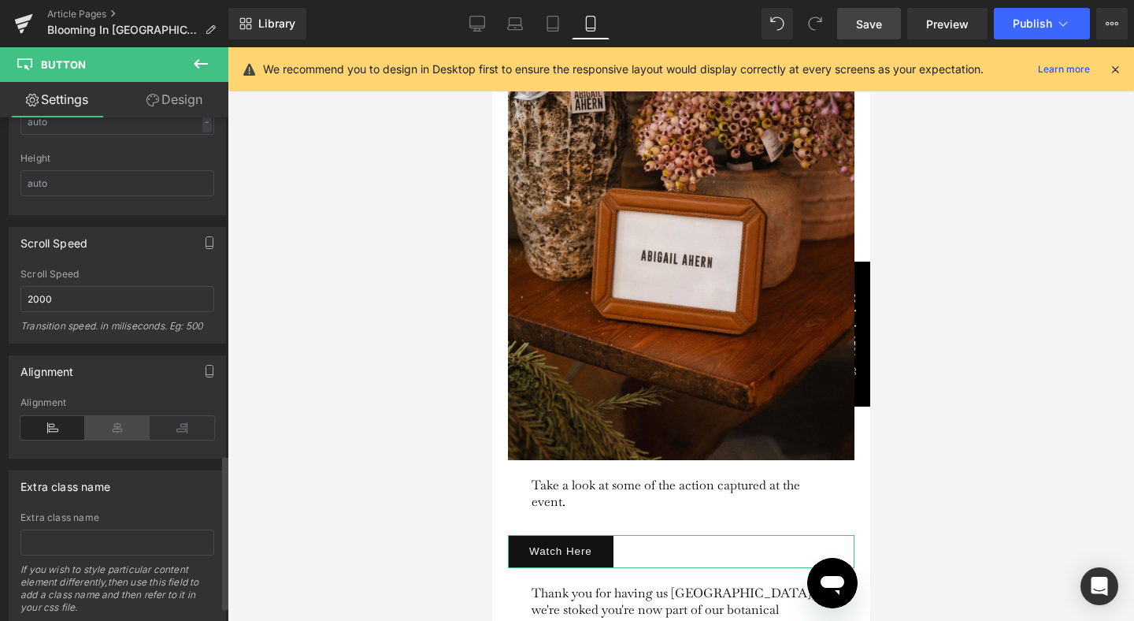
click at [123, 427] on icon at bounding box center [117, 428] width 65 height 24
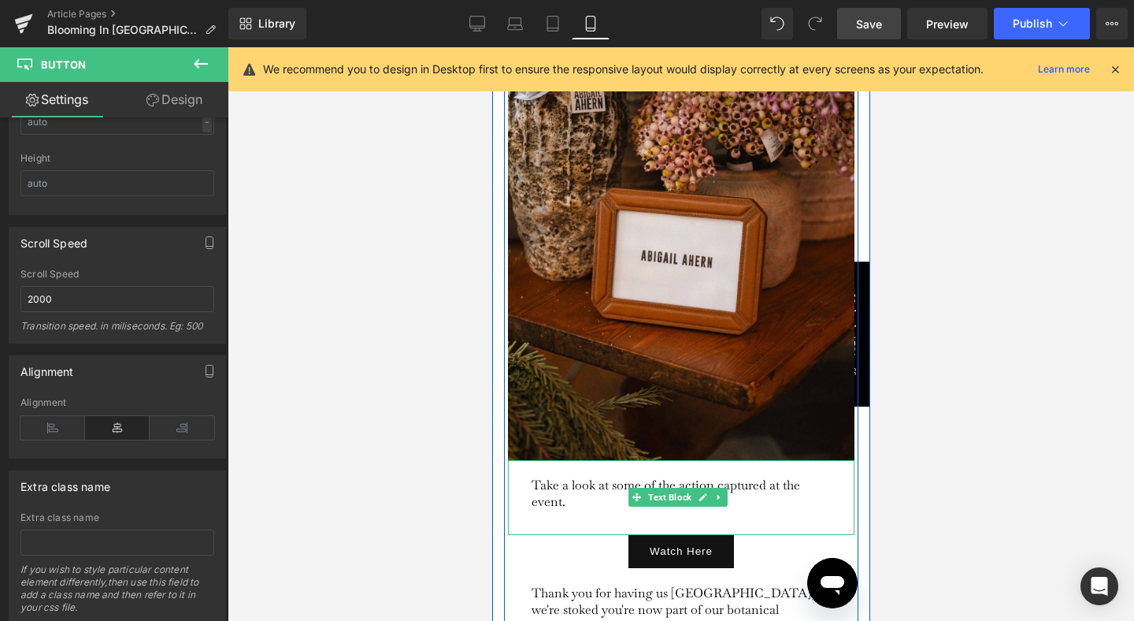
click at [778, 477] on p "Take a look at some of the action captured at the event." at bounding box center [680, 493] width 299 height 33
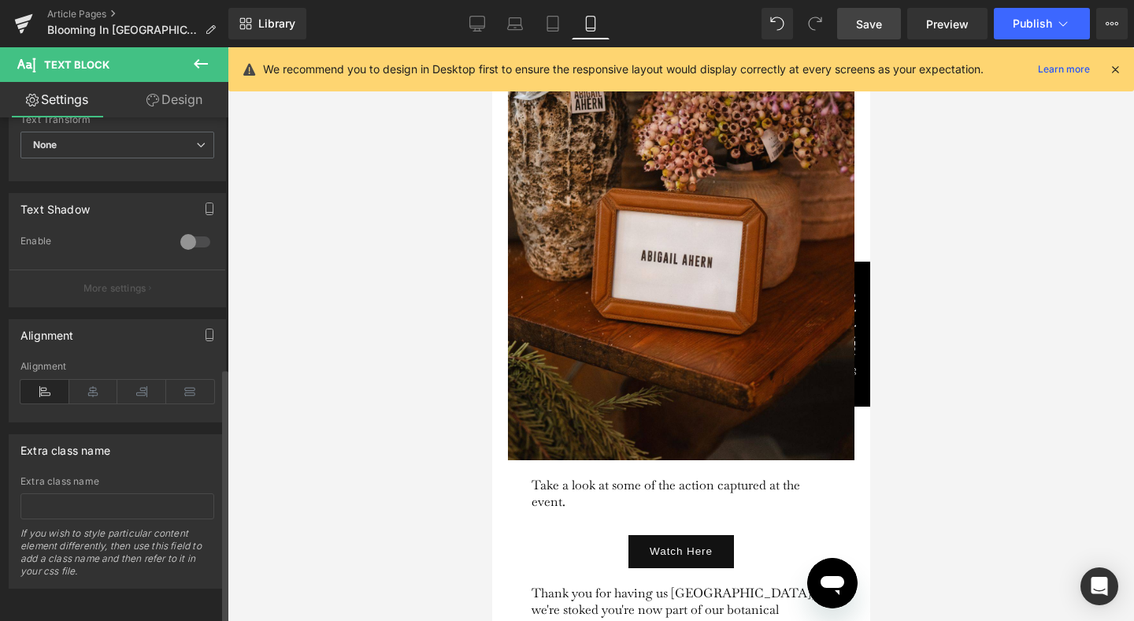
scroll to position [492, 0]
click at [98, 391] on div "Alignment" at bounding box center [117, 391] width 194 height 61
click at [102, 381] on icon at bounding box center [93, 392] width 49 height 24
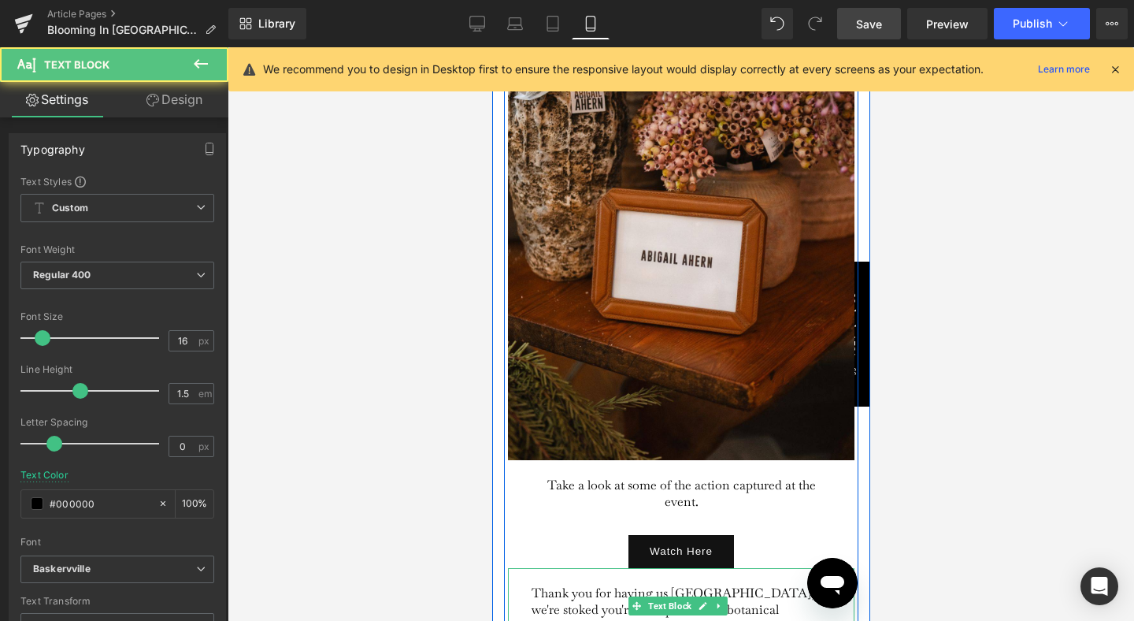
click at [577, 585] on p "Thank you for having us [GEOGRAPHIC_DATA], we're stoked you're now part of our …" at bounding box center [680, 610] width 299 height 50
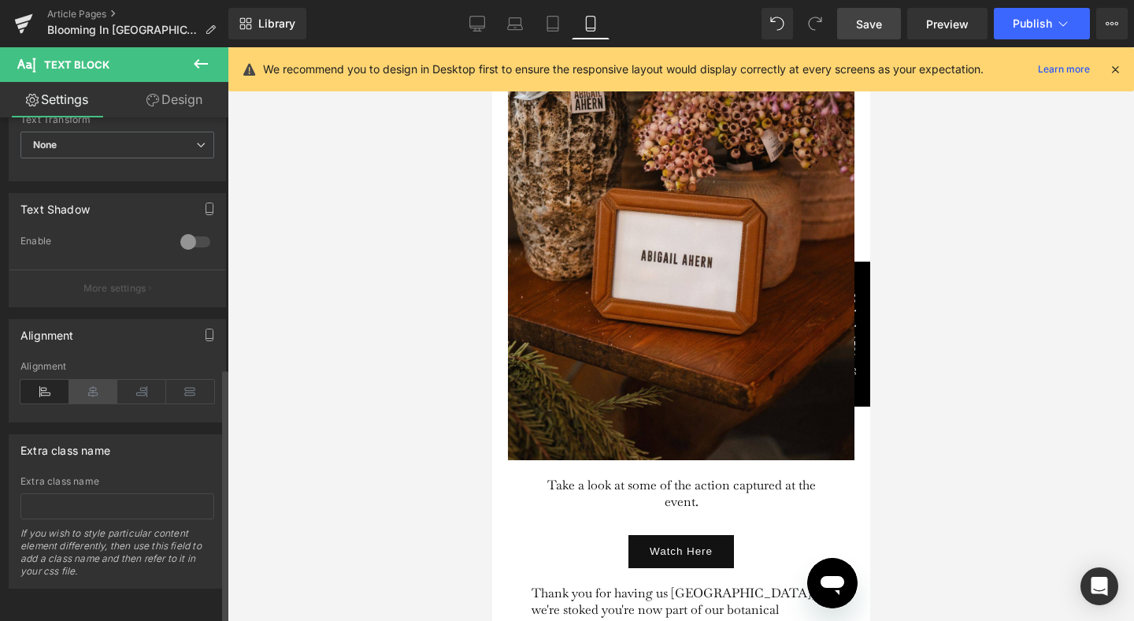
click at [97, 380] on icon at bounding box center [93, 392] width 49 height 24
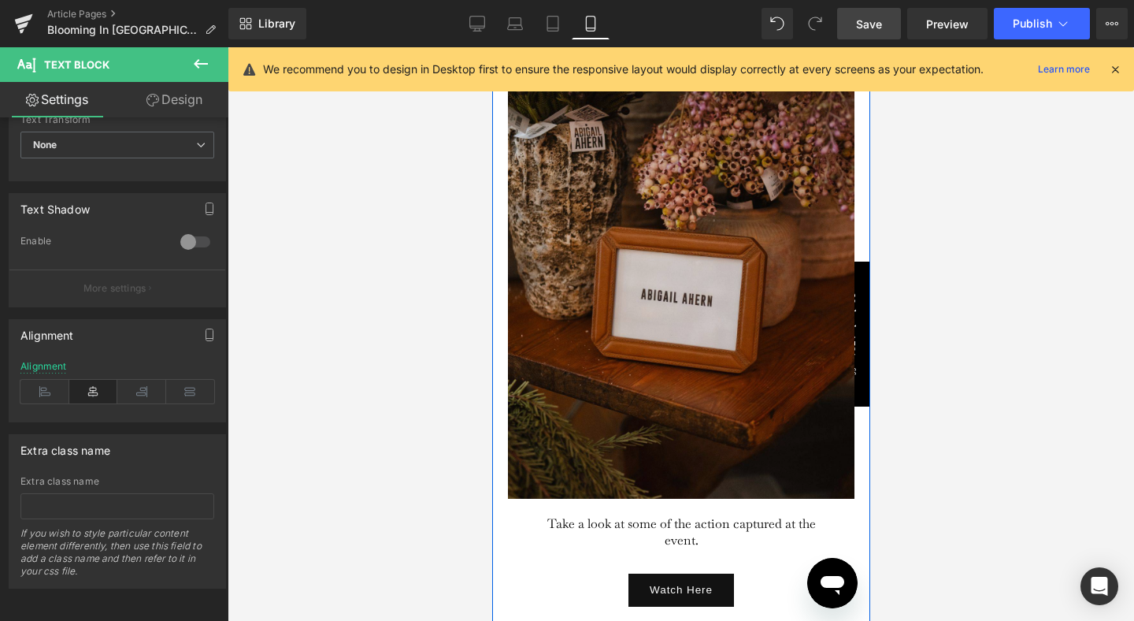
scroll to position [2925, 0]
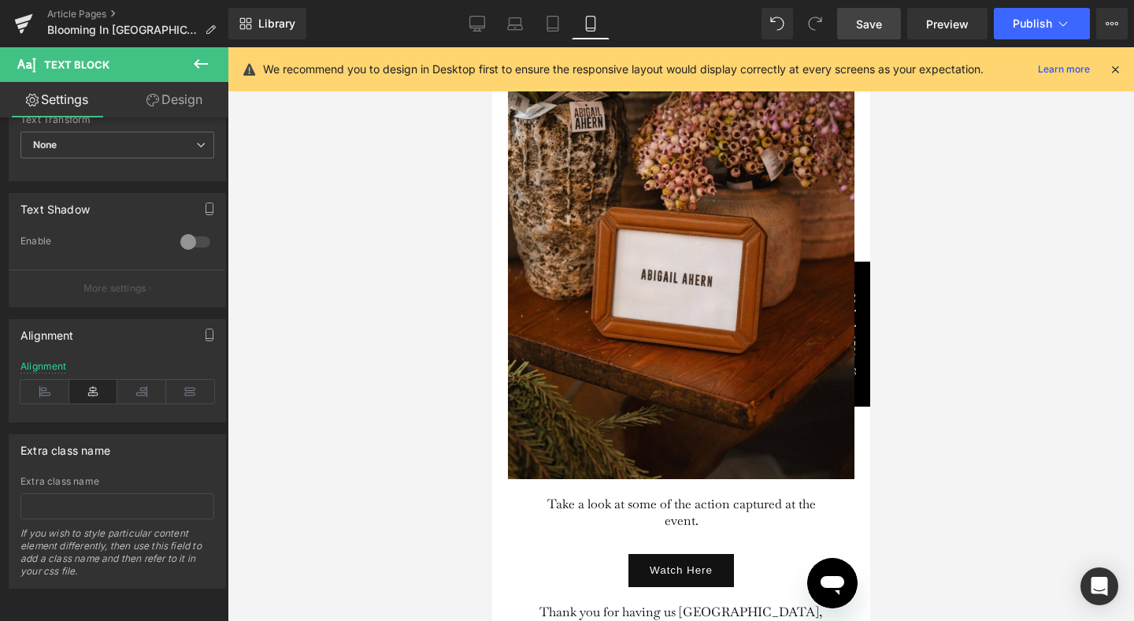
click at [899, 451] on div at bounding box center [681, 333] width 907 height 573
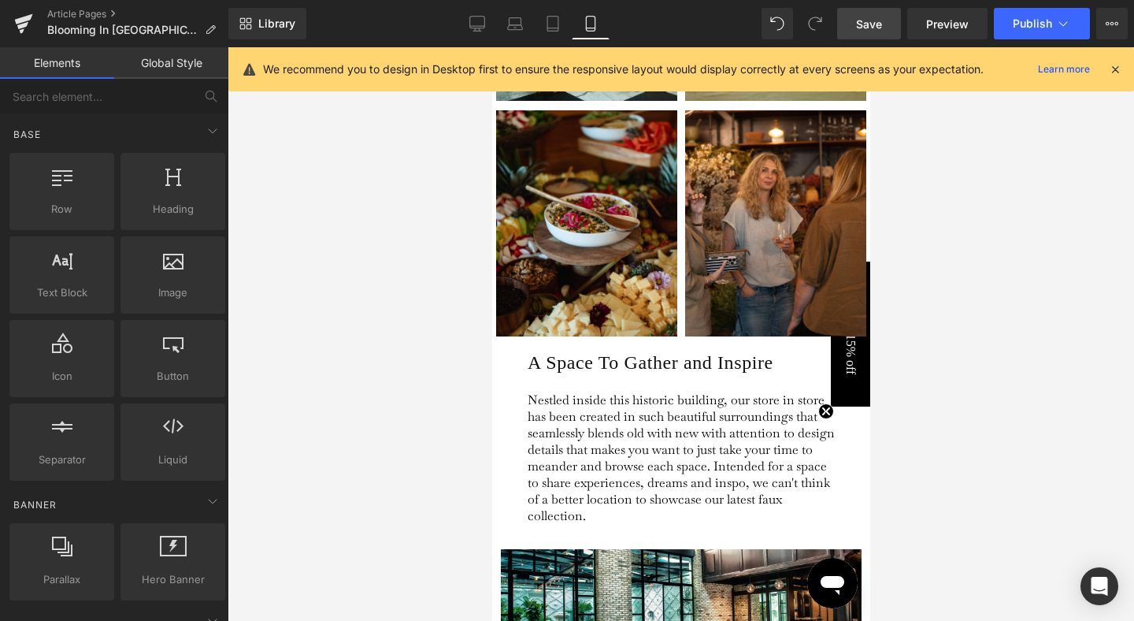
scroll to position [685, 0]
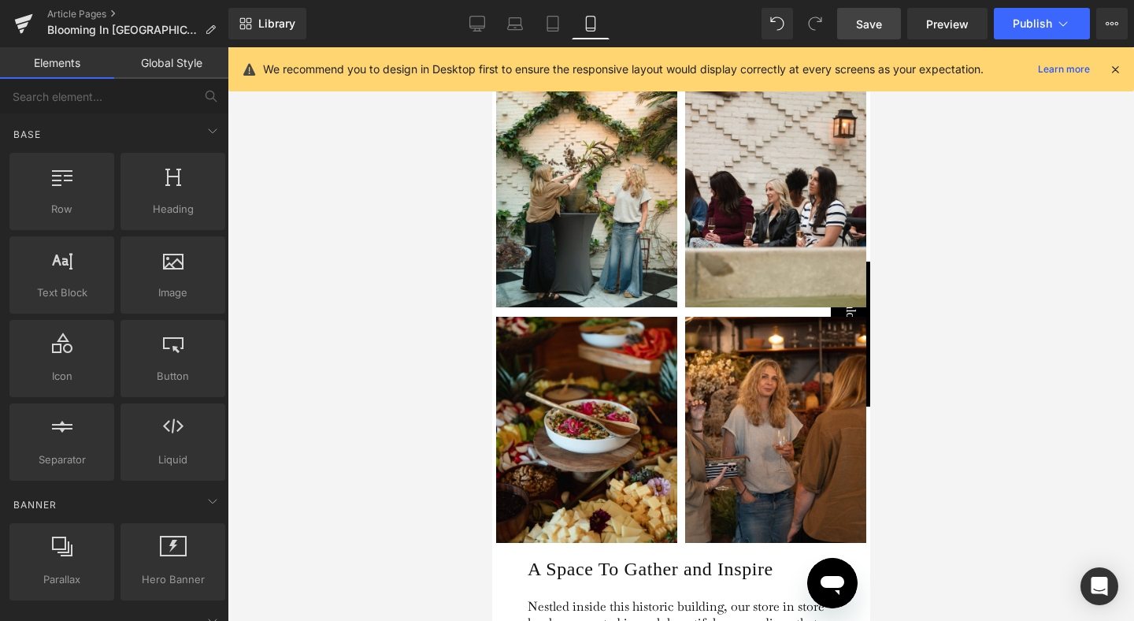
click at [862, 16] on span "Save" at bounding box center [869, 24] width 26 height 17
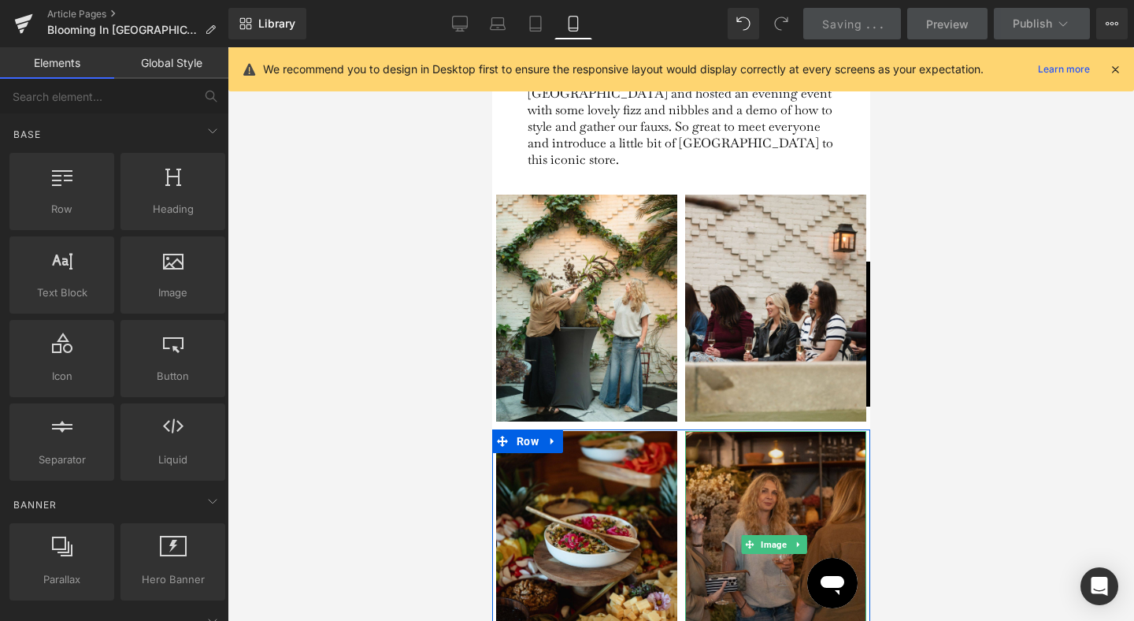
scroll to position [478, 0]
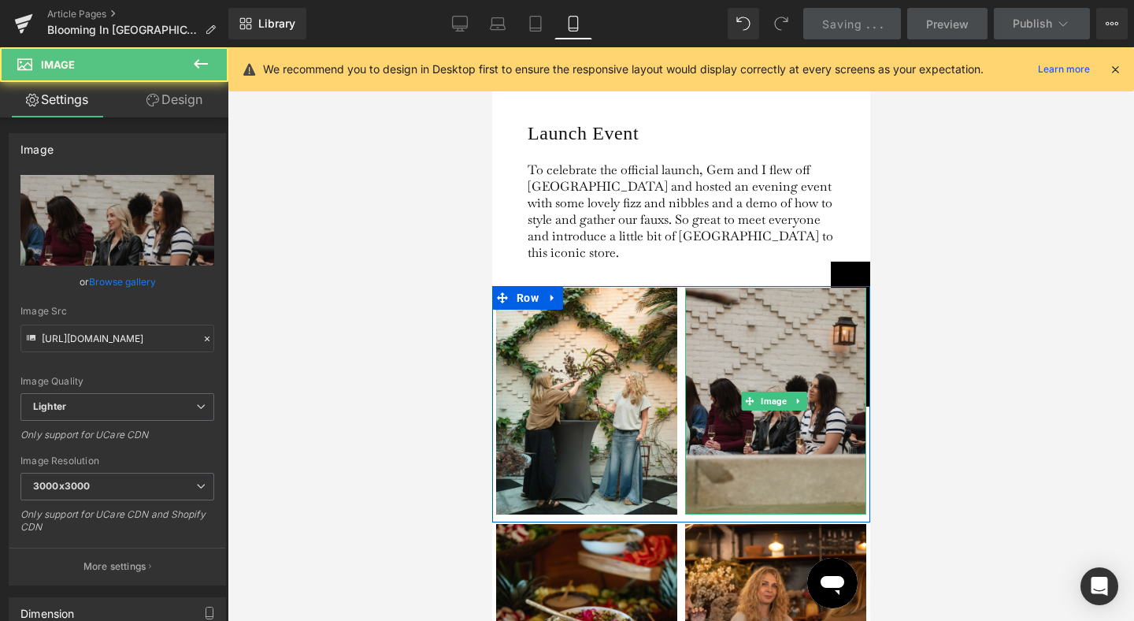
click at [738, 343] on img at bounding box center [775, 401] width 181 height 227
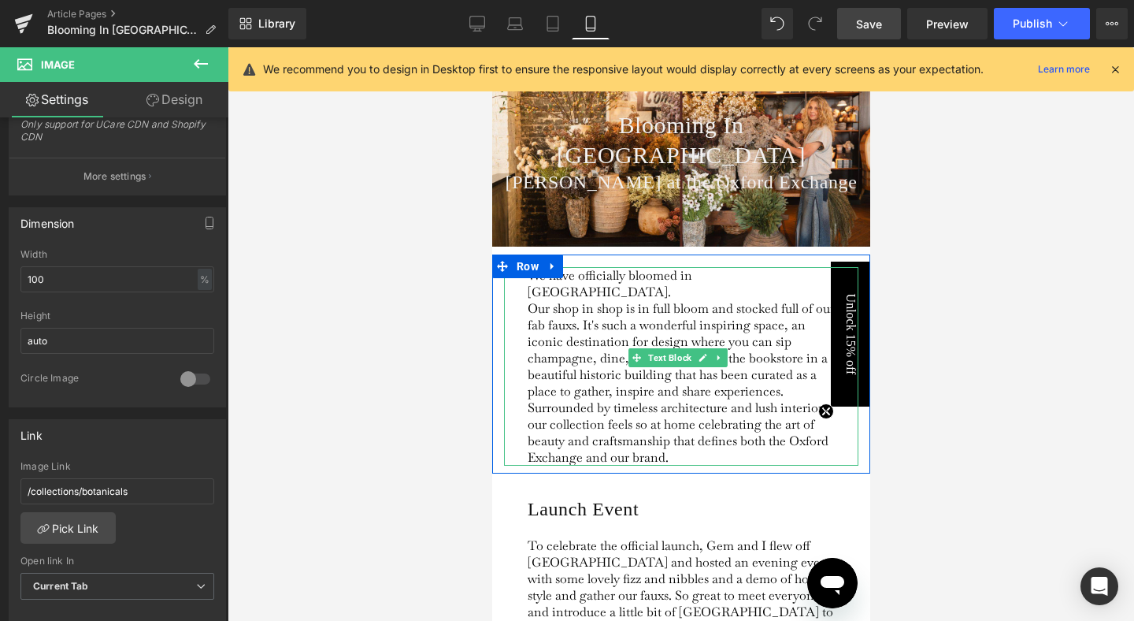
scroll to position [130, 0]
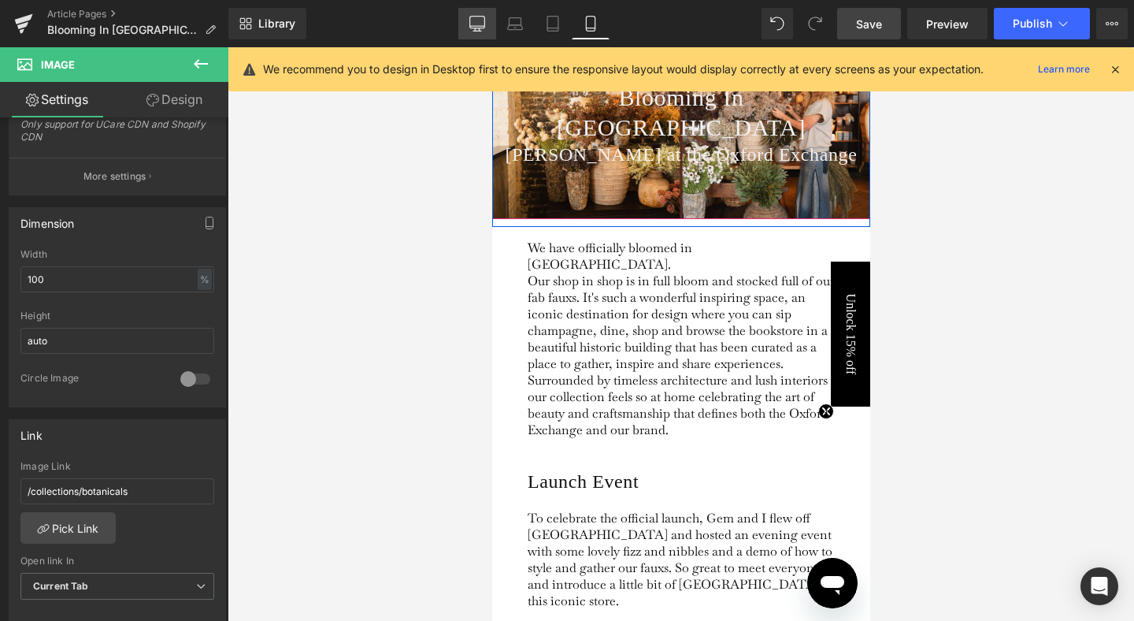
drag, startPoint x: 488, startPoint y: 20, endPoint x: 416, endPoint y: 42, distance: 74.8
click at [488, 20] on link "Desktop" at bounding box center [477, 24] width 38 height 32
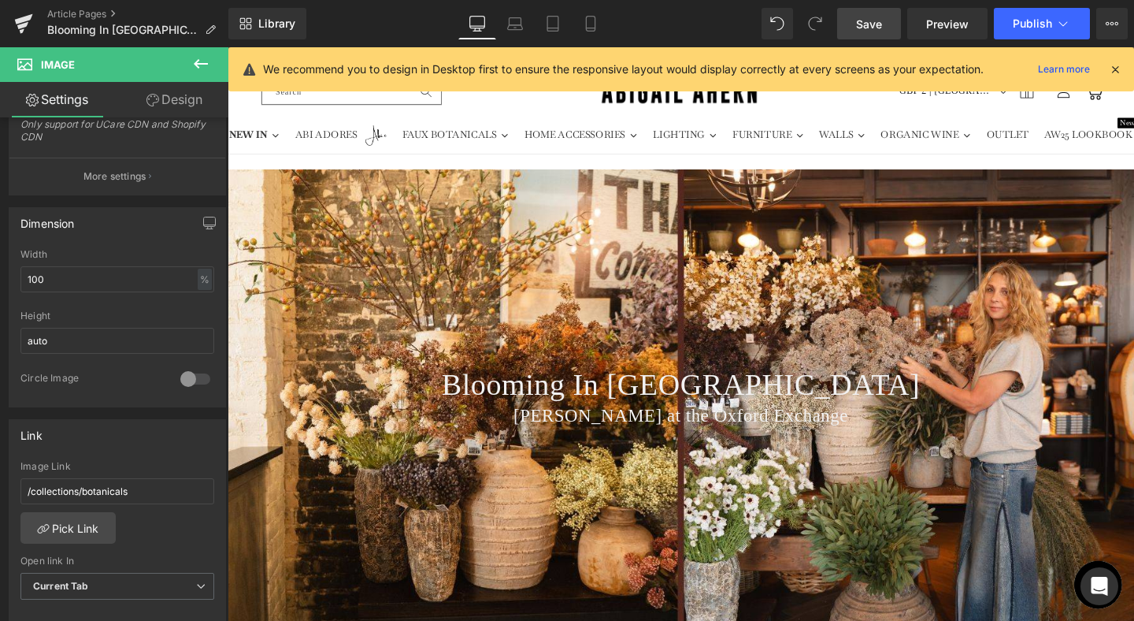
scroll to position [0, 0]
click at [1067, 39] on div "Library Desktop Desktop Laptop Tablet Mobile Save Preview Publish Scheduled Vie…" at bounding box center [681, 23] width 906 height 47
click at [1061, 28] on icon at bounding box center [1064, 24] width 16 height 16
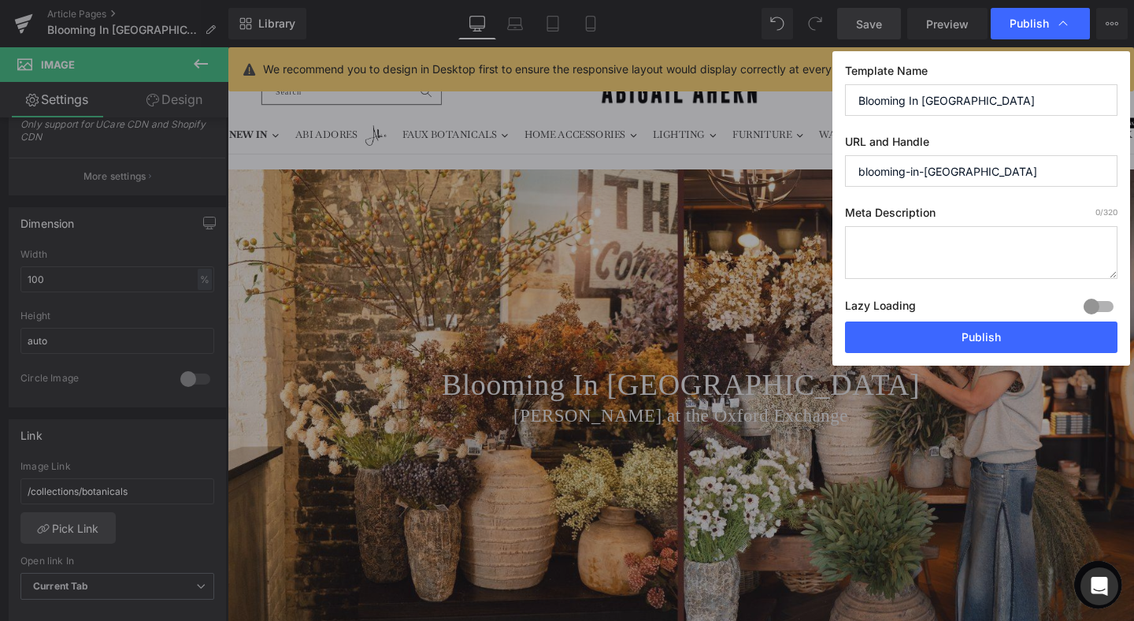
click at [862, 239] on textarea at bounding box center [981, 252] width 273 height 53
click at [857, 241] on textarea "[PERSON_NAME] flower shop in [GEOGRAPHIC_DATA] is now officially open." at bounding box center [981, 252] width 273 height 53
click at [956, 259] on textarea "We've bloomed in [GEOGRAPHIC_DATA]. [PERSON_NAME] flower shop in [GEOGRAPHIC_DA…" at bounding box center [981, 252] width 273 height 53
click at [969, 262] on textarea "We've bloomed in [GEOGRAPHIC_DATA]. [PERSON_NAME] flower shop in [GEOGRAPHIC_DA…" at bounding box center [981, 252] width 273 height 53
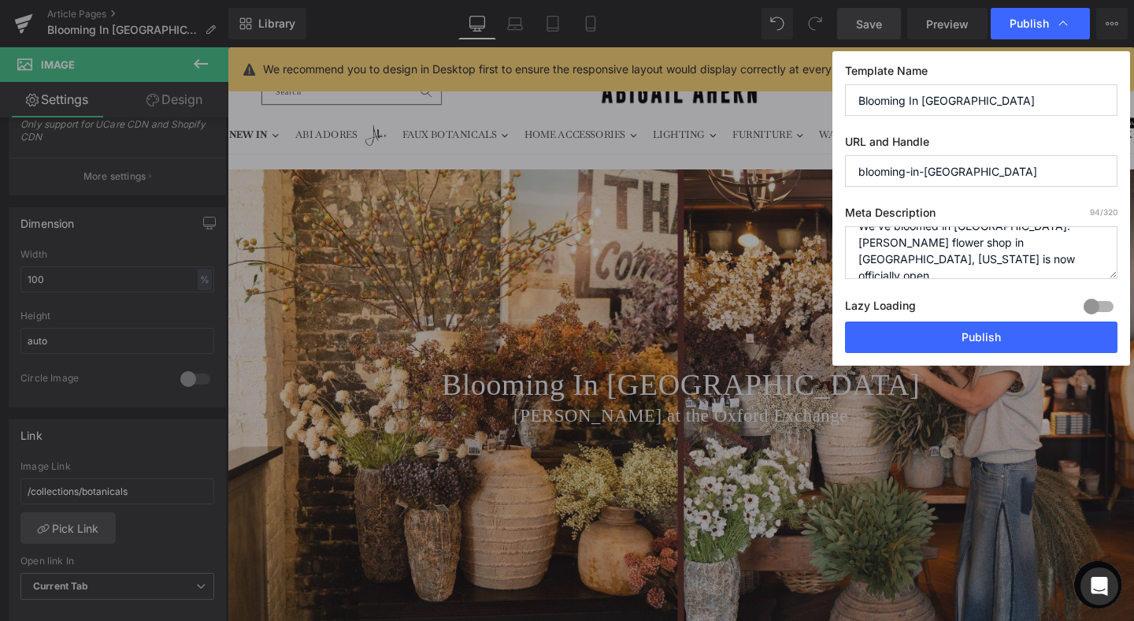
scroll to position [17, 0]
click at [908, 257] on textarea "We've bloomed in [GEOGRAPHIC_DATA]. [PERSON_NAME] flower shop in [GEOGRAPHIC_DA…" at bounding box center [981, 252] width 273 height 53
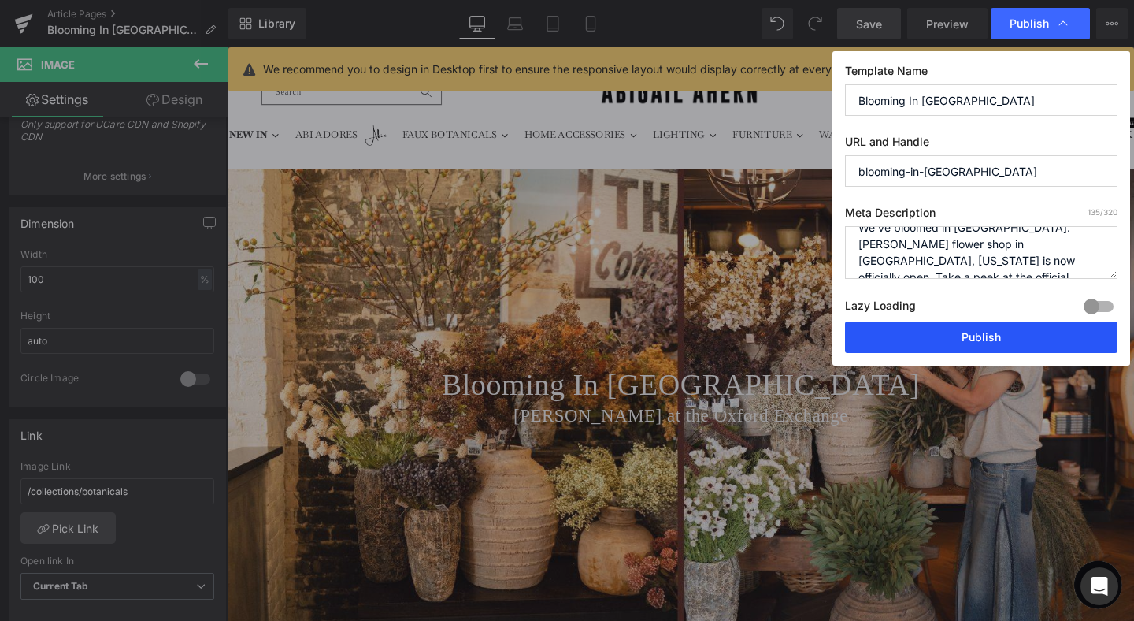
type textarea "We've bloomed in [GEOGRAPHIC_DATA]. [PERSON_NAME] flower shop in [GEOGRAPHIC_DA…"
click at [911, 327] on button "Publish" at bounding box center [981, 337] width 273 height 32
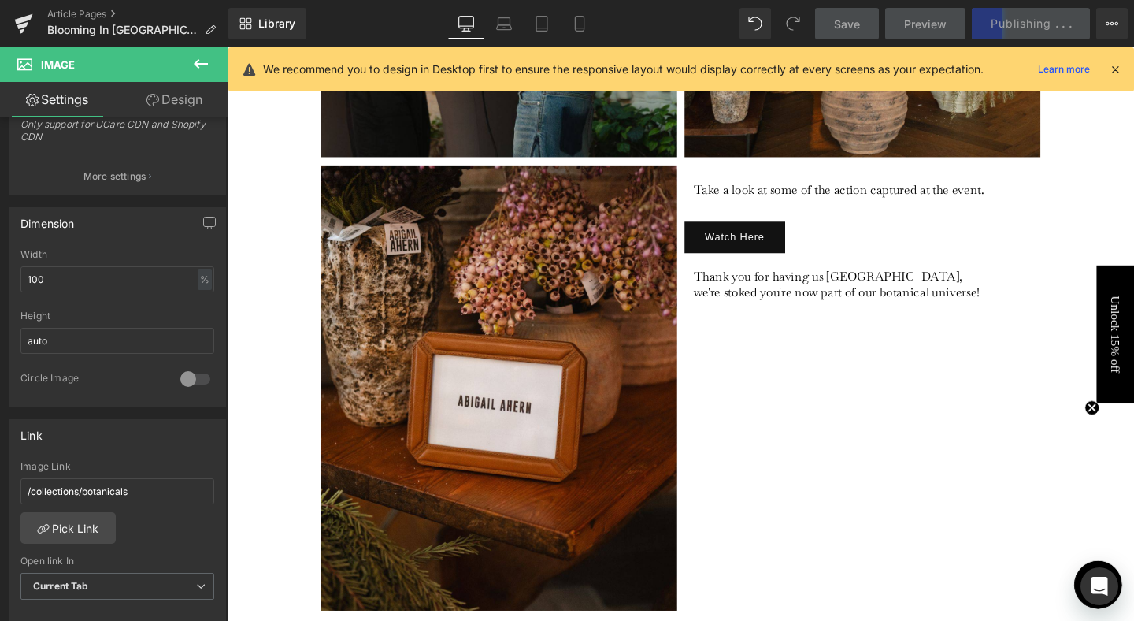
scroll to position [4566, 0]
